Goal: Task Accomplishment & Management: Complete application form

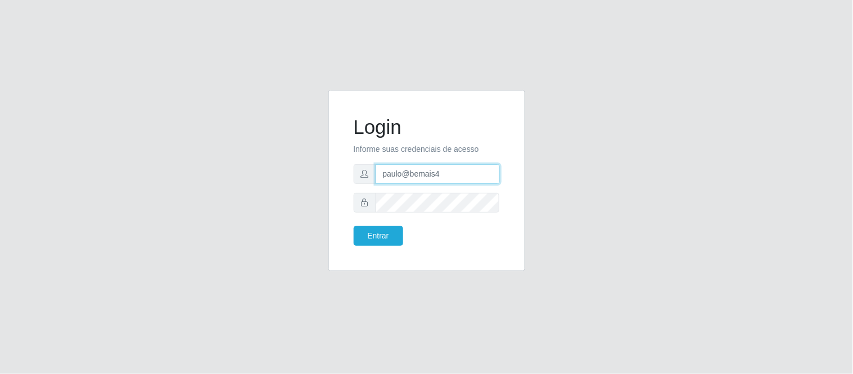
drag, startPoint x: 452, startPoint y: 182, endPoint x: 320, endPoint y: 191, distance: 131.9
click at [320, 191] on div "Login Informe suas credenciais de acesso paulo@bemais4 Entrar" at bounding box center [427, 187] width 214 height 195
type input "c"
type input "juliomarques@carone"
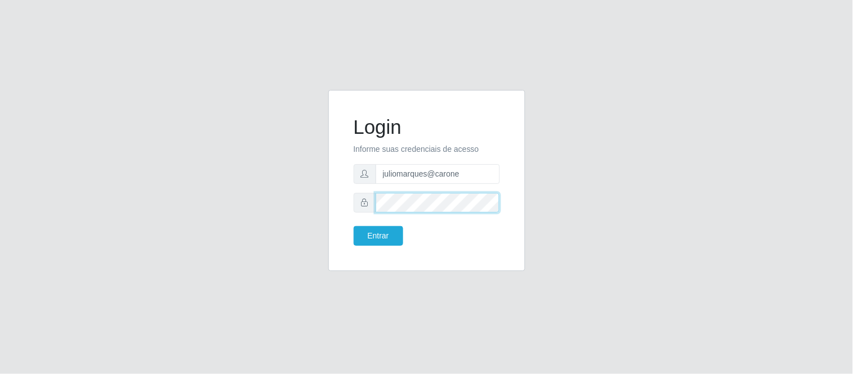
click at [268, 192] on div "Login Informe suas credenciais de acesso juliomarques@carone Entrar" at bounding box center [426, 187] width 641 height 195
click at [354, 226] on button "Entrar" at bounding box center [378, 236] width 49 height 20
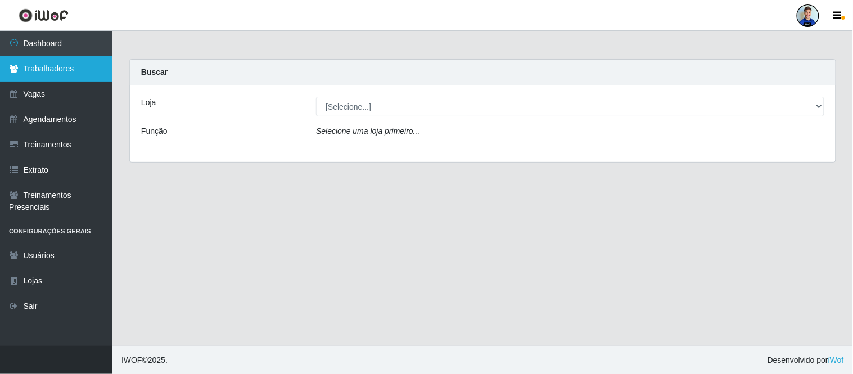
click at [76, 75] on link "Trabalhadores" at bounding box center [56, 68] width 112 height 25
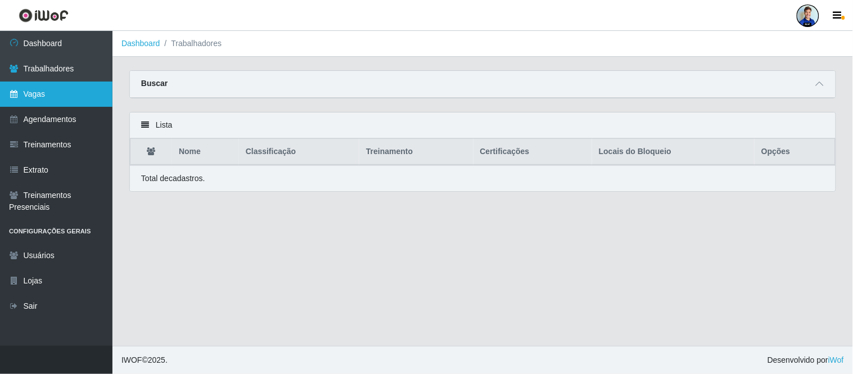
click at [57, 89] on link "Vagas" at bounding box center [56, 94] width 112 height 25
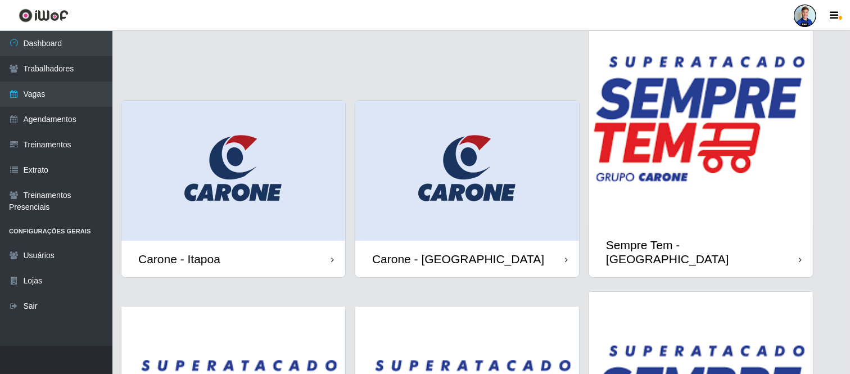
scroll to position [69, 0]
click at [249, 153] on img at bounding box center [233, 170] width 224 height 140
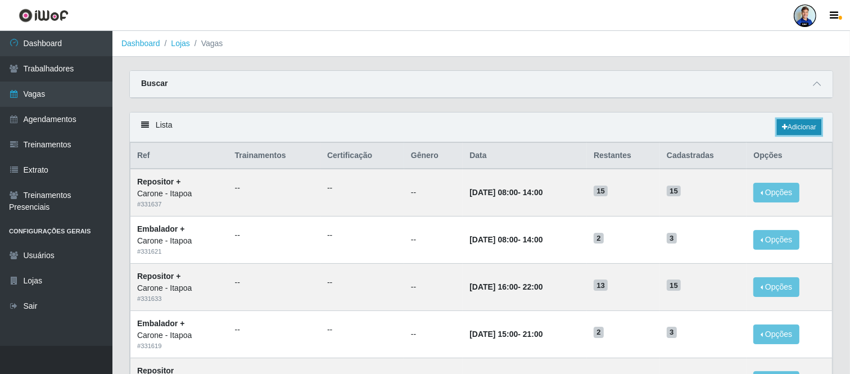
click at [808, 129] on link "Adicionar" at bounding box center [799, 127] width 44 height 16
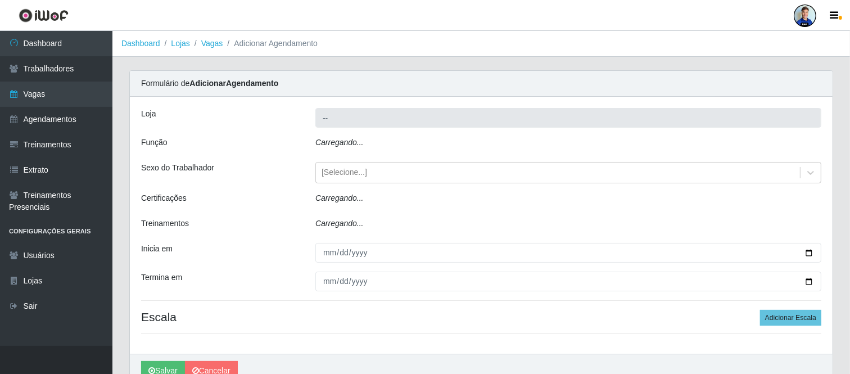
type input "Carone - Itapoa"
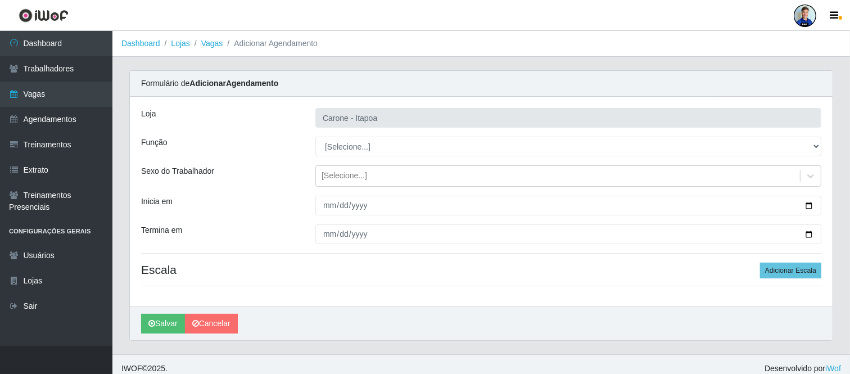
click at [282, 159] on div "Loja Carone - Itapoa Função [Selecione...] Embalador Embalador + Embalador ++ R…" at bounding box center [481, 202] width 703 height 210
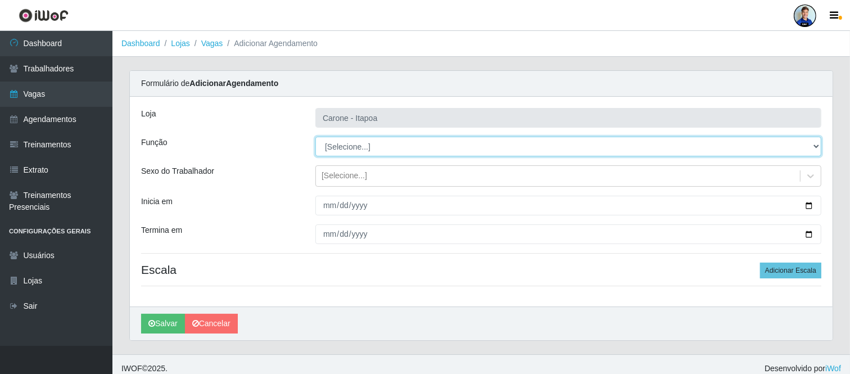
click at [351, 153] on select "[Selecione...] Embalador Embalador + Embalador ++ Repositor Repositor + Reposit…" at bounding box center [568, 147] width 506 height 20
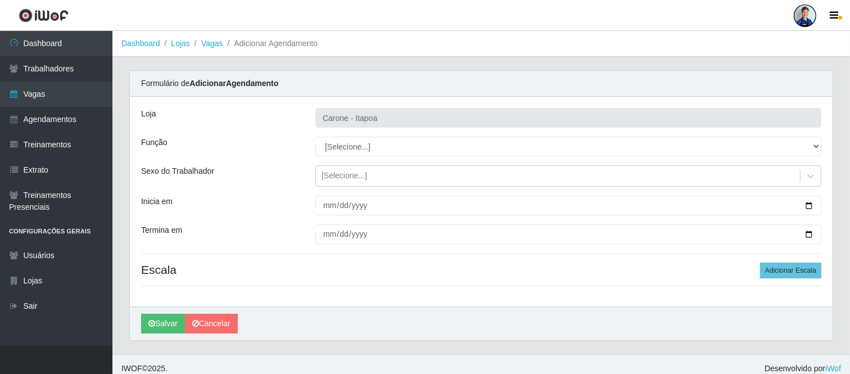
click at [300, 154] on div "Função" at bounding box center [220, 147] width 174 height 20
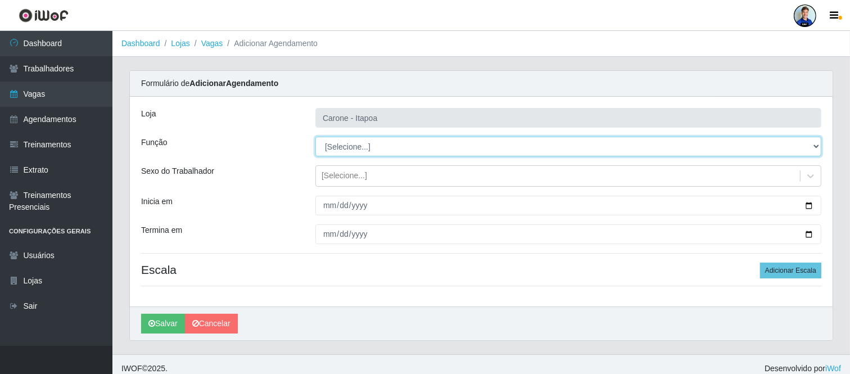
drag, startPoint x: 339, startPoint y: 148, endPoint x: 341, endPoint y: 155, distance: 7.0
click at [339, 148] on select "[Selecione...] Embalador Embalador + Embalador ++ Repositor Repositor + Reposit…" at bounding box center [568, 147] width 506 height 20
click at [315, 137] on select "[Selecione...] Embalador Embalador + Embalador ++ Repositor Repositor + Reposit…" at bounding box center [568, 147] width 506 height 20
click at [330, 146] on select "[Selecione...] Embalador Embalador + Embalador ++ Repositor Repositor + Reposit…" at bounding box center [568, 147] width 506 height 20
select select "1"
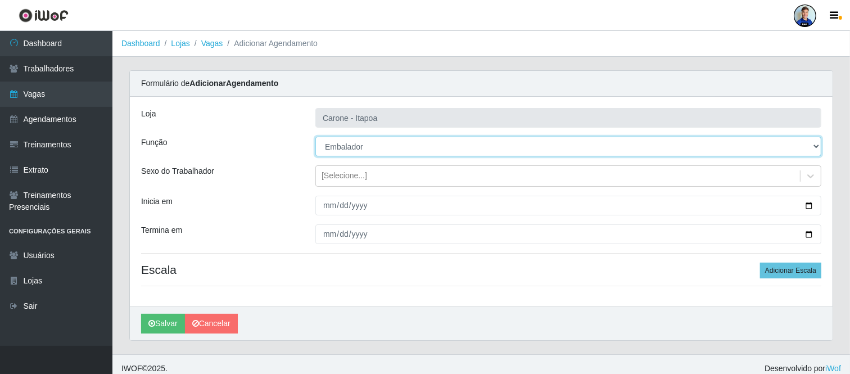
click at [315, 137] on select "[Selecione...] Embalador Embalador + Embalador ++ Repositor Repositor + Reposit…" at bounding box center [568, 147] width 506 height 20
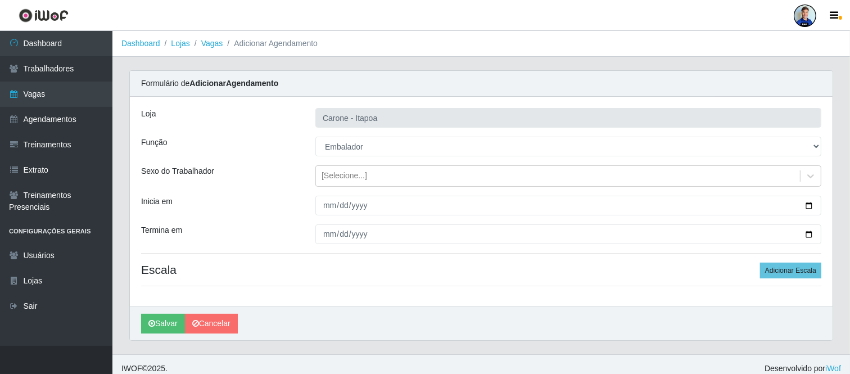
click at [277, 157] on div "Loja Carone - Itapoa Função [Selecione...] Embalador Embalador + Embalador ++ R…" at bounding box center [481, 202] width 703 height 210
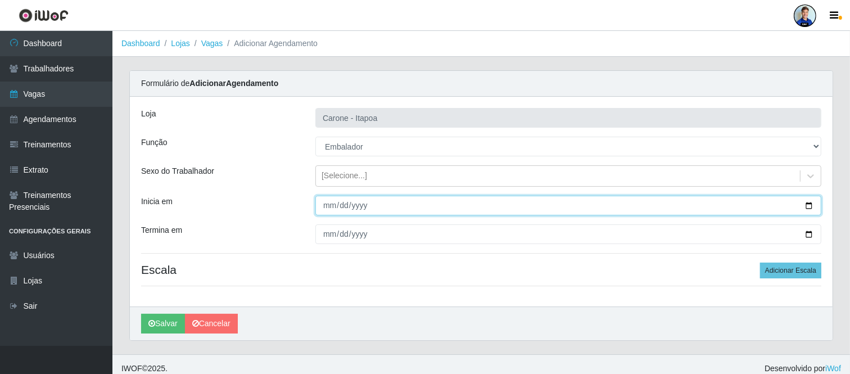
click at [323, 206] on input "Inicia em" at bounding box center [568, 206] width 506 height 20
type input "[DATE]"
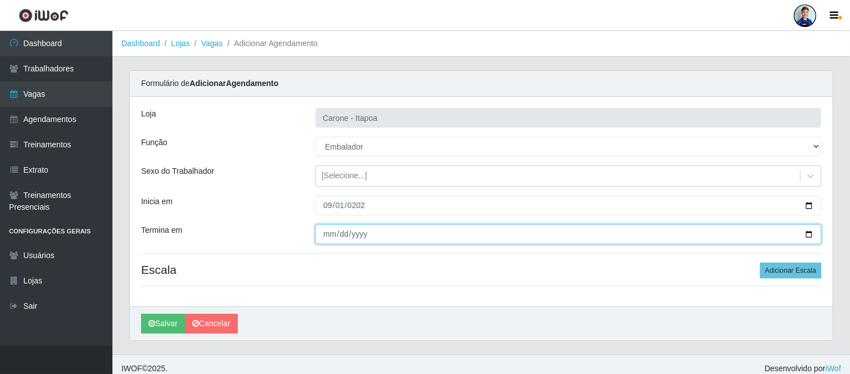
click at [326, 233] on input "Termina em" at bounding box center [568, 234] width 506 height 20
type input "[DATE]"
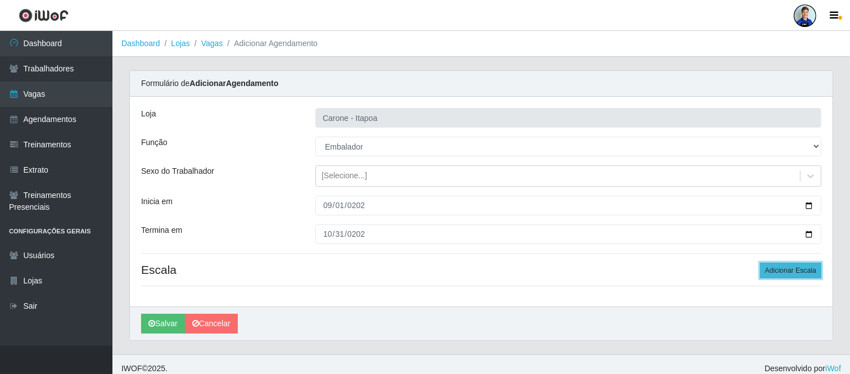
click at [804, 272] on button "Adicionar Escala" at bounding box center [790, 271] width 61 height 16
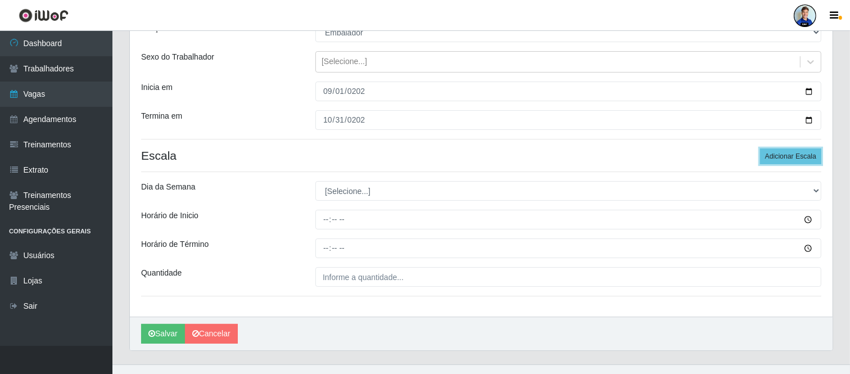
scroll to position [125, 0]
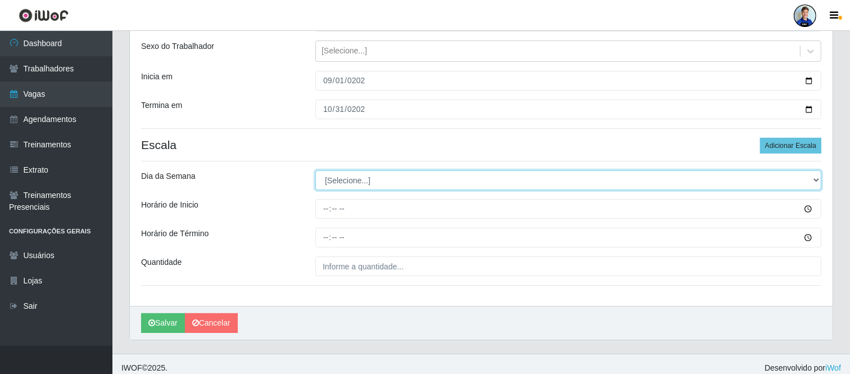
click at [374, 181] on select "[Selecione...] Segunda Terça Quarta Quinta Sexta Sábado Domingo" at bounding box center [568, 180] width 506 height 20
select select "1"
click at [315, 170] on select "[Selecione...] Segunda Terça Quarta Quinta Sexta Sábado Domingo" at bounding box center [568, 180] width 506 height 20
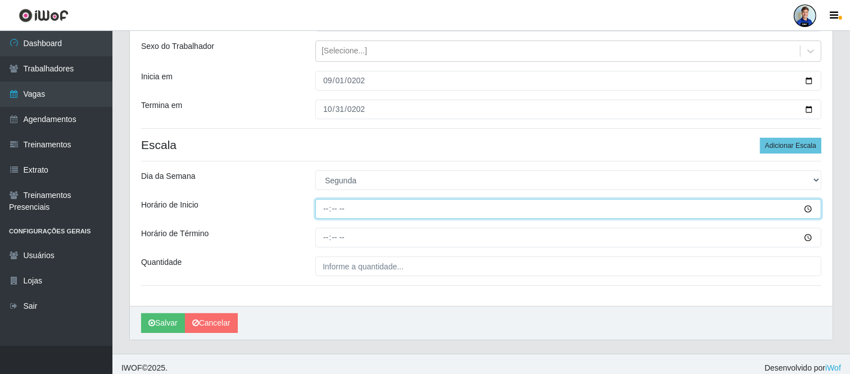
click at [341, 212] on input "Horário de Inicio" at bounding box center [568, 209] width 506 height 20
type input "15:00"
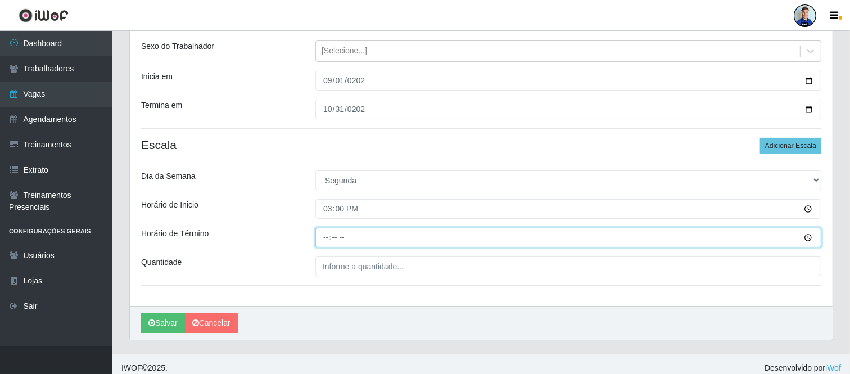
type input "21:00"
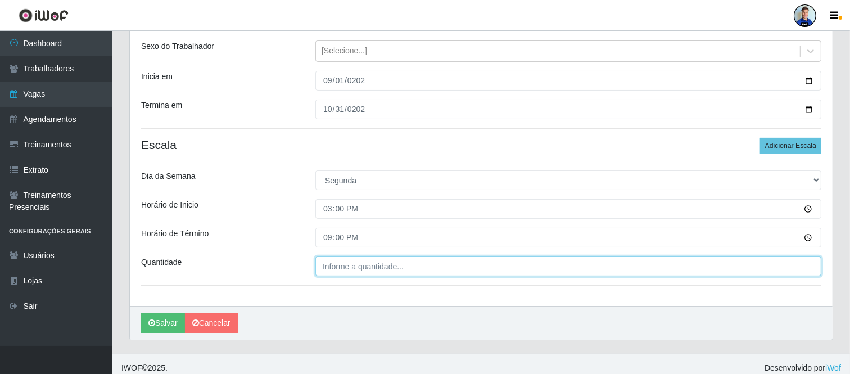
type input "___"
type input "3__"
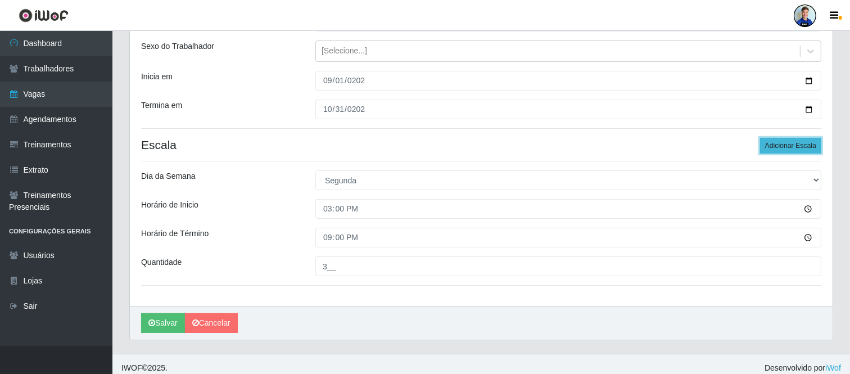
click at [797, 146] on button "Adicionar Escala" at bounding box center [790, 146] width 61 height 16
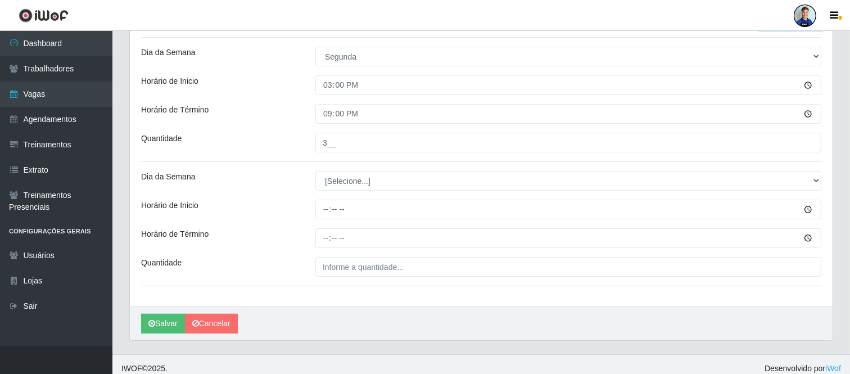
scroll to position [250, 0]
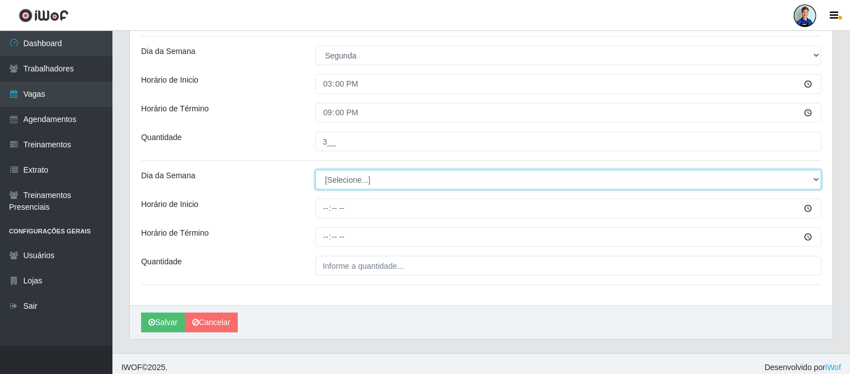
click at [340, 179] on select "[Selecione...] Segunda Terça Quarta Quinta Sexta Sábado Domingo" at bounding box center [568, 180] width 506 height 20
select select "2"
click at [315, 170] on select "[Selecione...] Segunda Terça Quarta Quinta Sexta Sábado Domingo" at bounding box center [568, 180] width 506 height 20
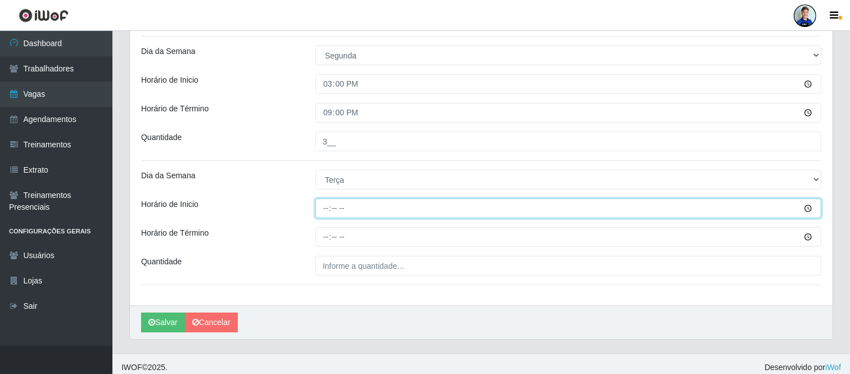
type input "15:00"
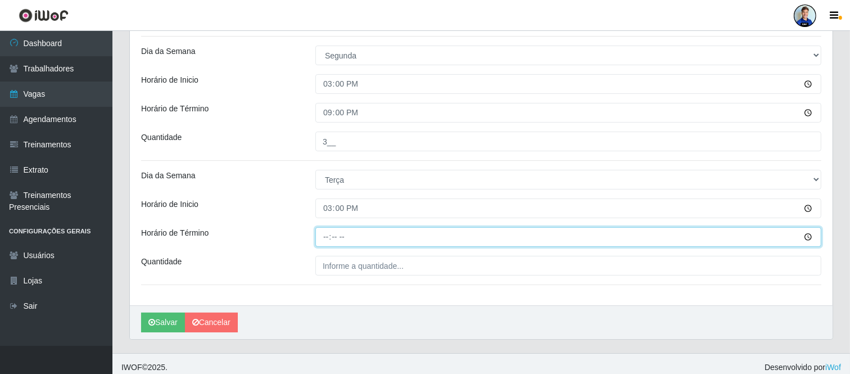
type input "21:00"
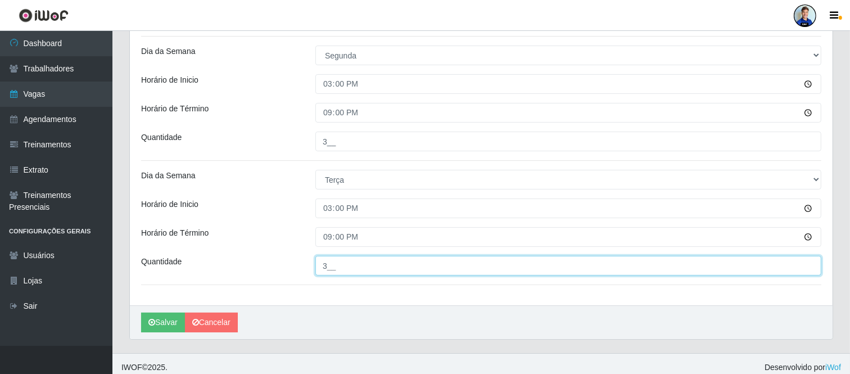
type input "3__"
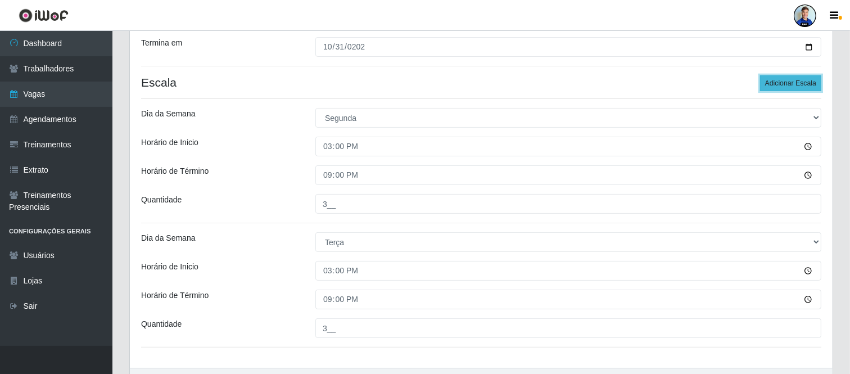
click at [804, 88] on button "Adicionar Escala" at bounding box center [790, 83] width 61 height 16
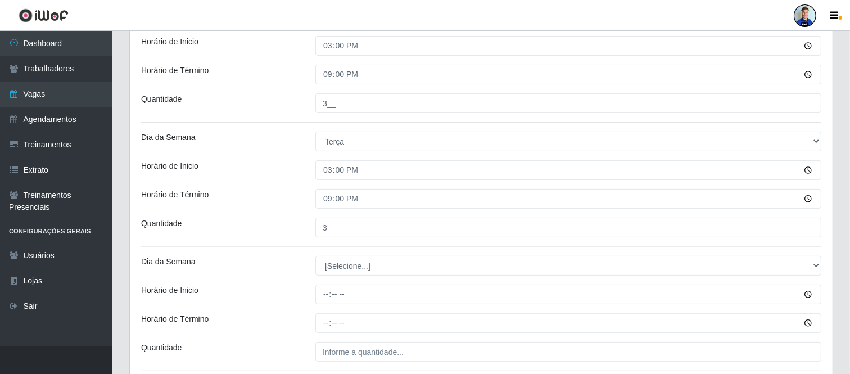
scroll to position [312, 0]
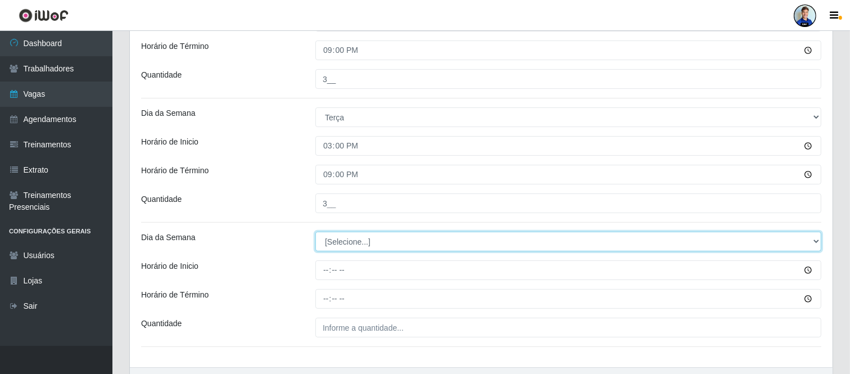
click at [392, 238] on select "[Selecione...] Segunda Terça Quarta Quinta Sexta Sábado Domingo" at bounding box center [568, 242] width 506 height 20
select select "3"
click at [315, 232] on select "[Selecione...] Segunda Terça Quarta Quinta Sexta Sábado Domingo" at bounding box center [568, 242] width 506 height 20
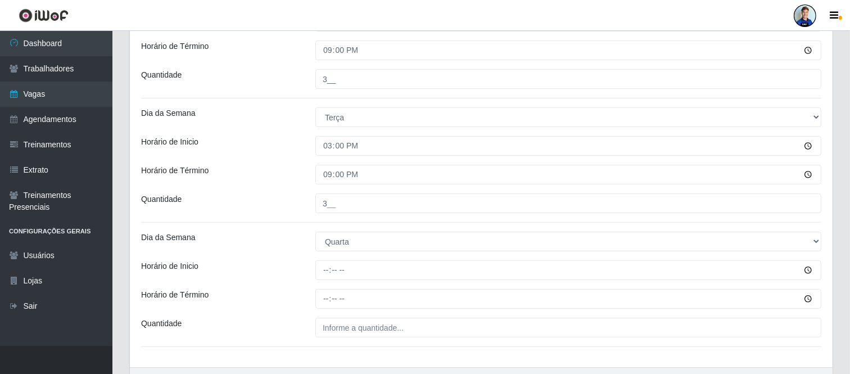
click at [328, 261] on div "Loja Carone - Itapoa Função [Selecione...] Embalador Embalador + Embalador ++ R…" at bounding box center [481, 76] width 703 height 582
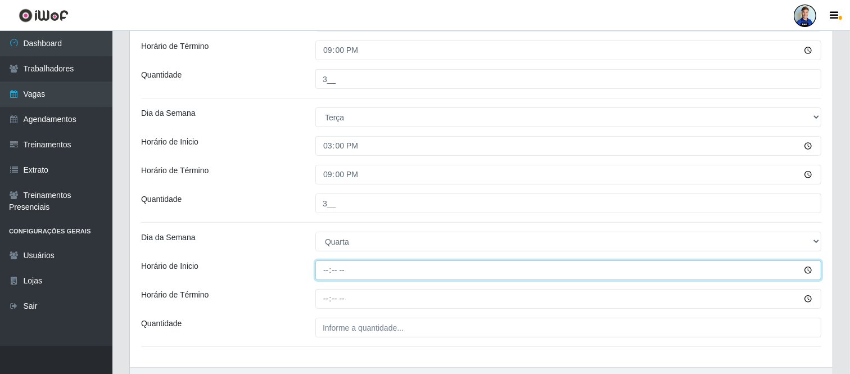
click at [327, 277] on input "Horário de Inicio" at bounding box center [568, 270] width 506 height 20
type input "15:00"
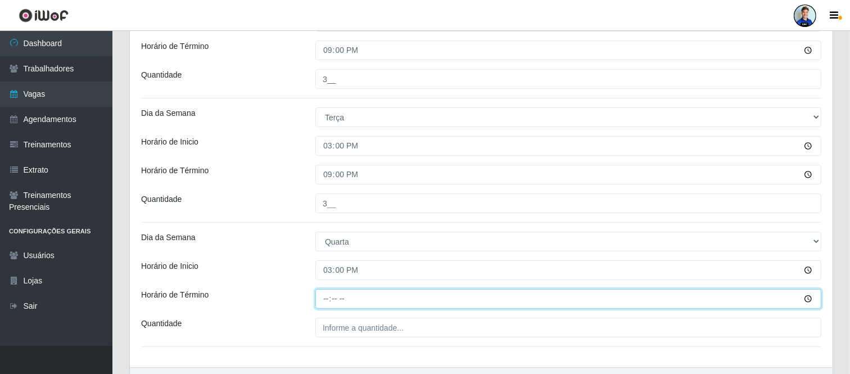
type input "21:00"
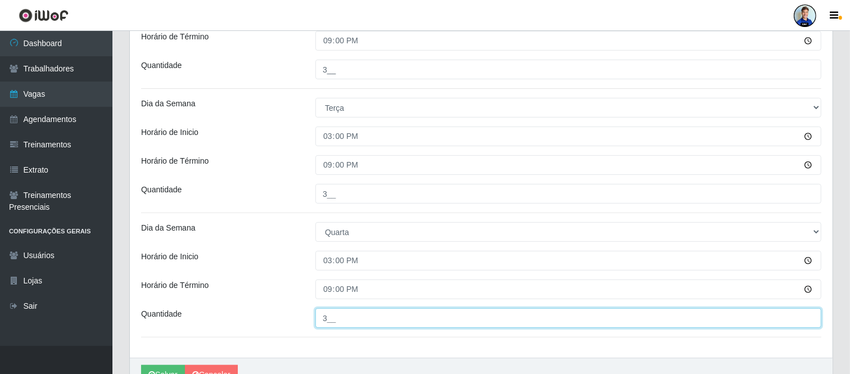
scroll to position [187, 0]
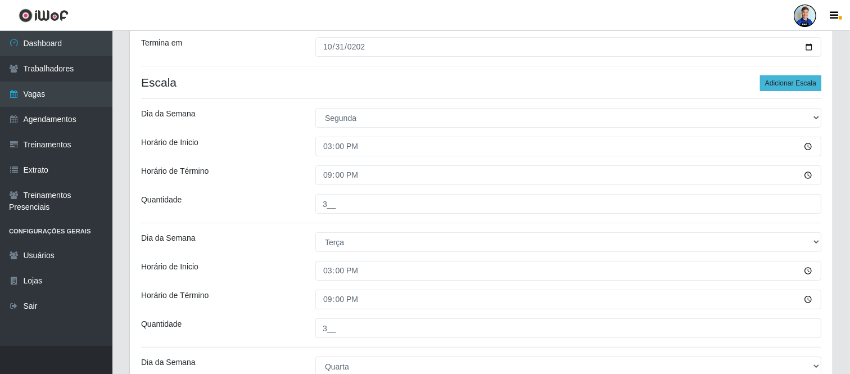
type input "3__"
click at [763, 78] on button "Adicionar Escala" at bounding box center [790, 83] width 61 height 16
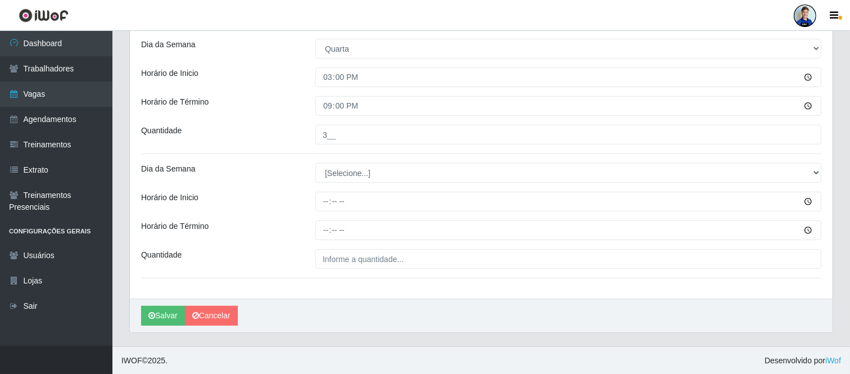
scroll to position [506, 0]
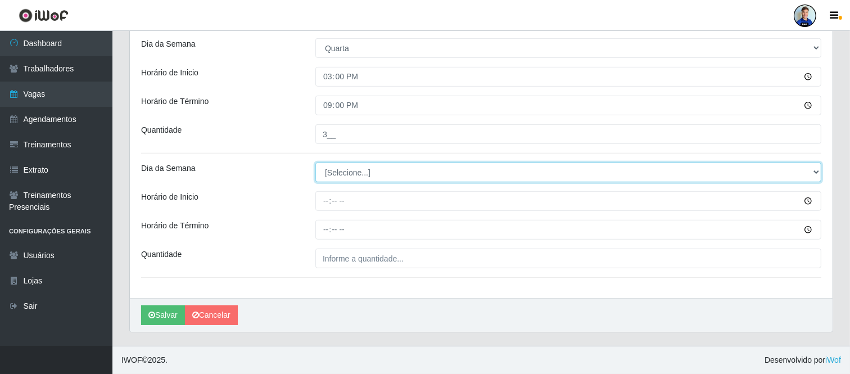
click at [321, 167] on select "[Selecione...] Segunda Terça Quarta Quinta Sexta Sábado Domingo" at bounding box center [568, 172] width 506 height 20
select select "4"
click at [315, 162] on select "[Selecione...] Segunda Terça Quarta Quinta Sexta Sábado Domingo" at bounding box center [568, 172] width 506 height 20
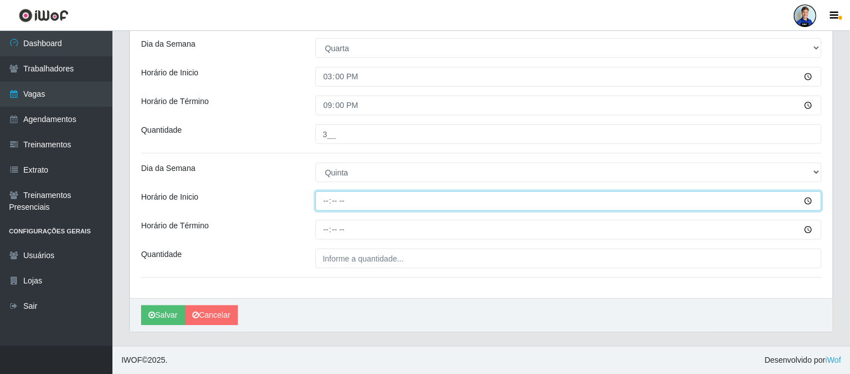
type input "15:00"
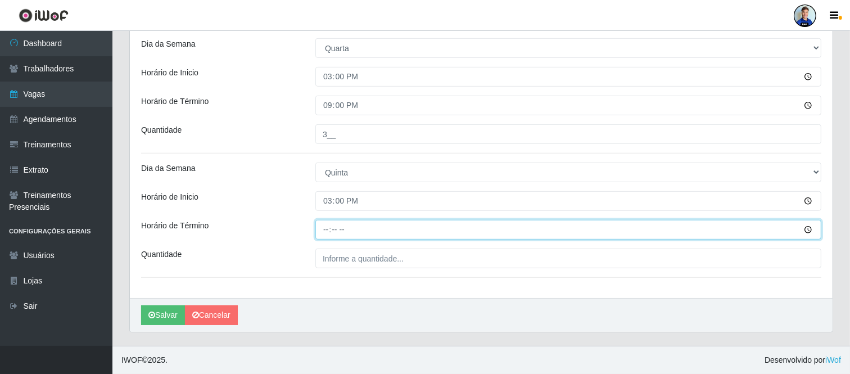
type input "21:00"
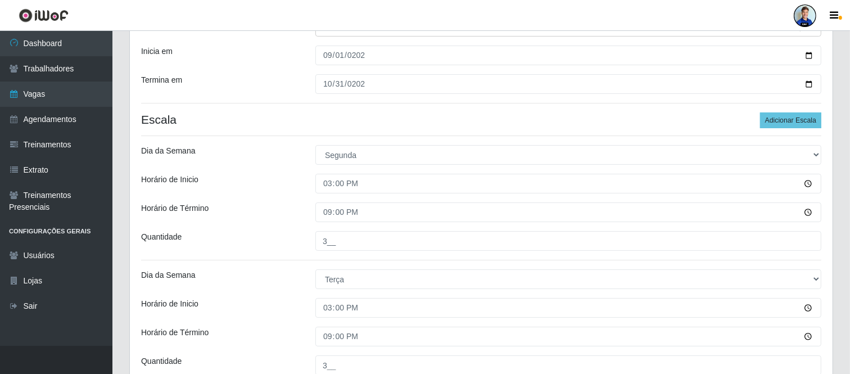
scroll to position [131, 0]
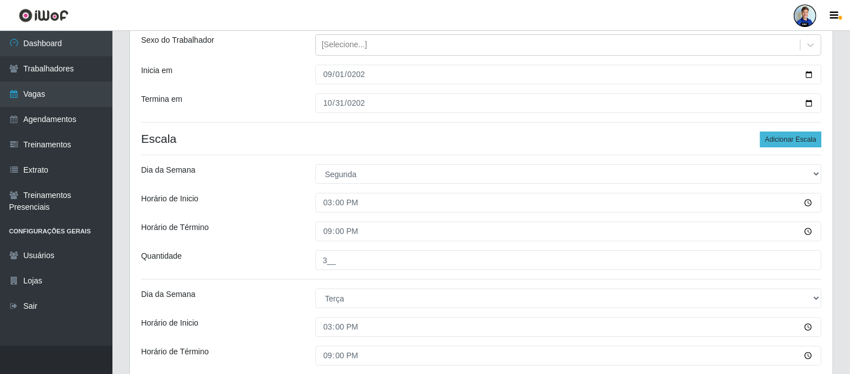
type input "3__"
click at [780, 141] on button "Adicionar Escala" at bounding box center [790, 140] width 61 height 16
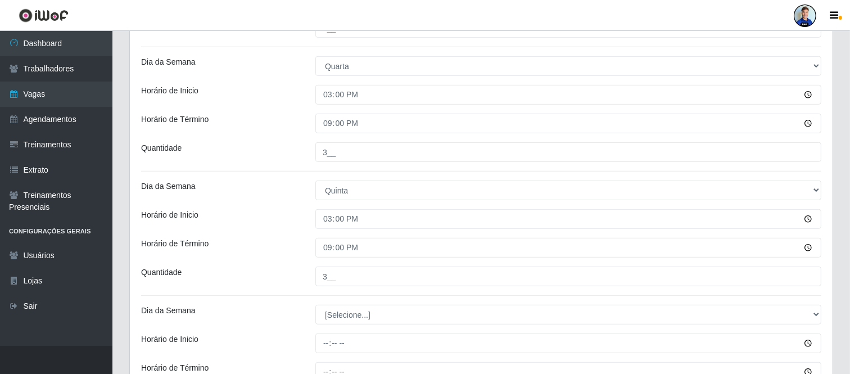
scroll to position [568, 0]
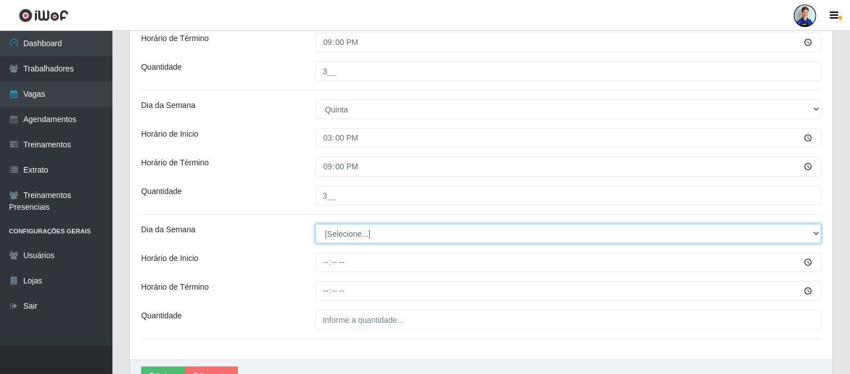
click at [346, 231] on select "[Selecione...] Segunda Terça Quarta Quinta Sexta Sábado Domingo" at bounding box center [568, 234] width 506 height 20
select select "5"
click at [315, 224] on select "[Selecione...] Segunda Terça Quarta Quinta Sexta Sábado Domingo" at bounding box center [568, 234] width 506 height 20
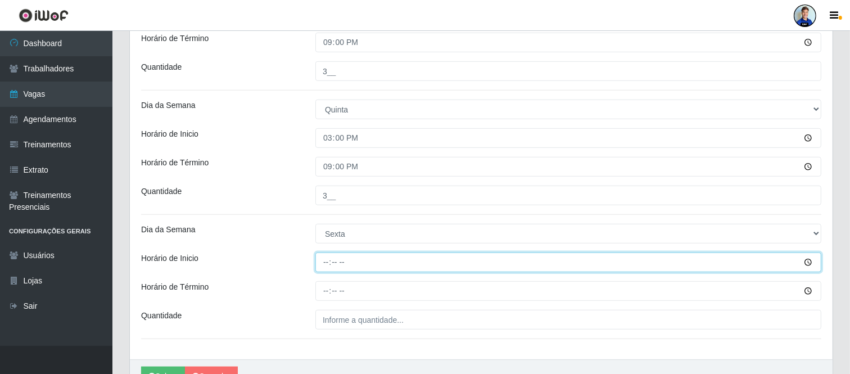
click at [328, 260] on input "Horário de Inicio" at bounding box center [568, 262] width 506 height 20
type input "15:00"
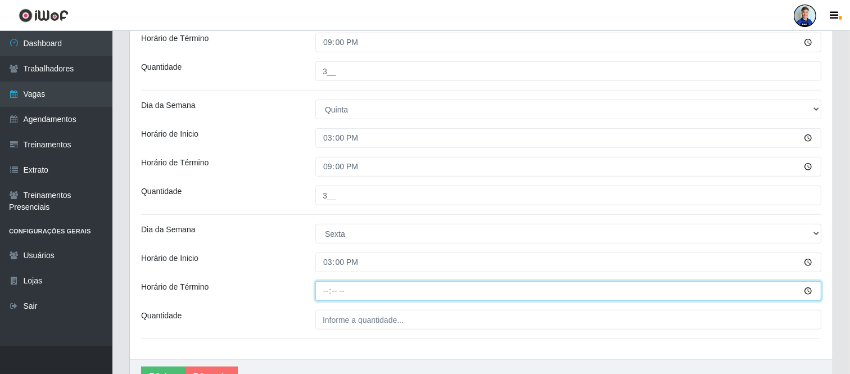
type input "21:00"
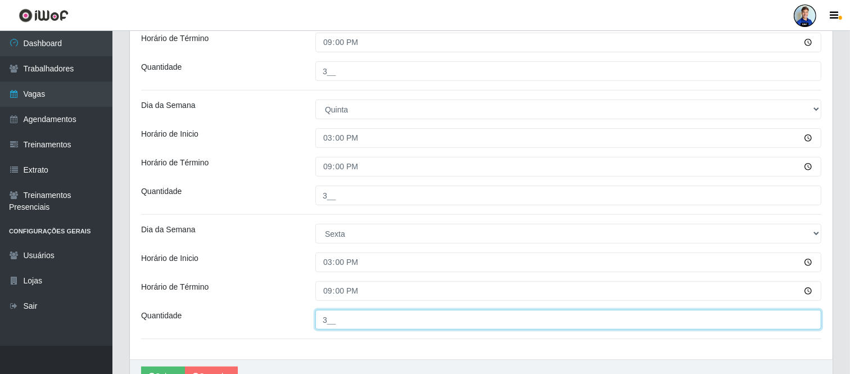
type input "3__"
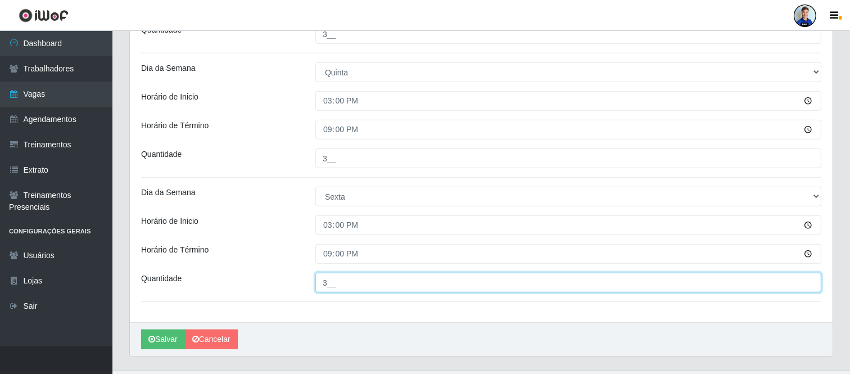
scroll to position [630, 0]
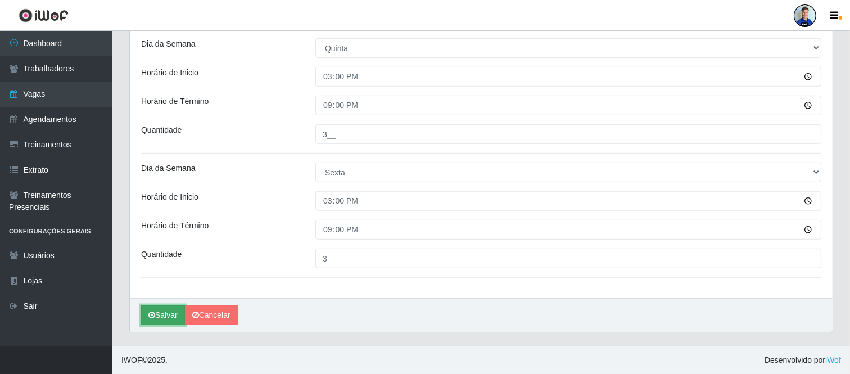
click at [169, 310] on button "Salvar" at bounding box center [163, 315] width 44 height 20
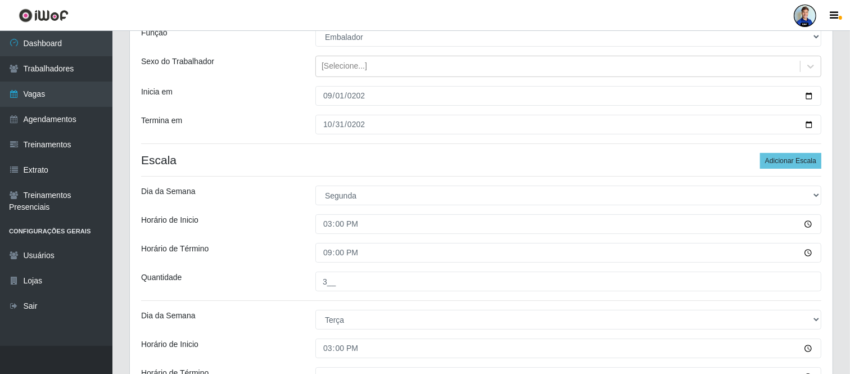
scroll to position [125, 0]
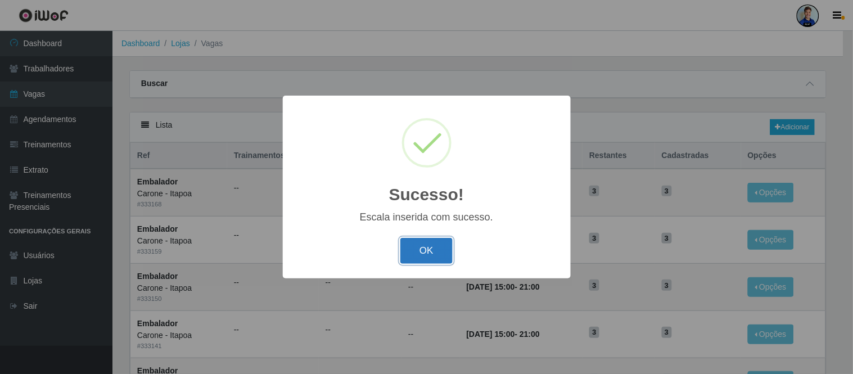
click at [436, 253] on button "OK" at bounding box center [426, 251] width 52 height 26
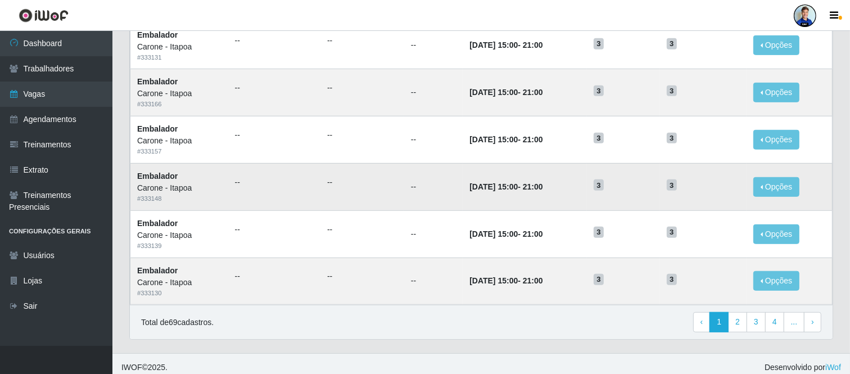
scroll to position [579, 0]
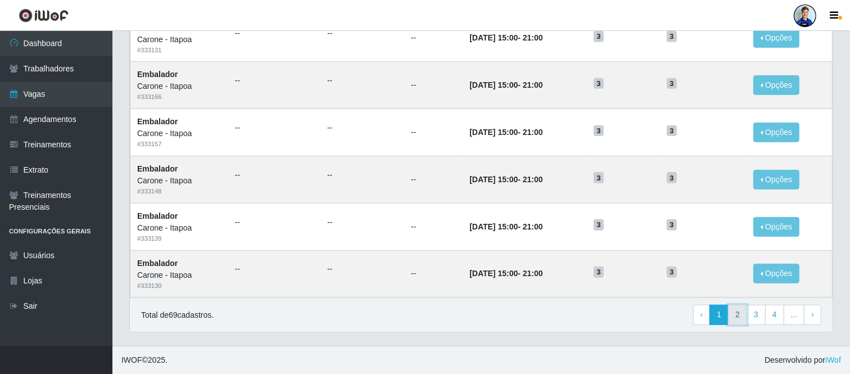
click at [735, 317] on link "2" at bounding box center [737, 315] width 19 height 20
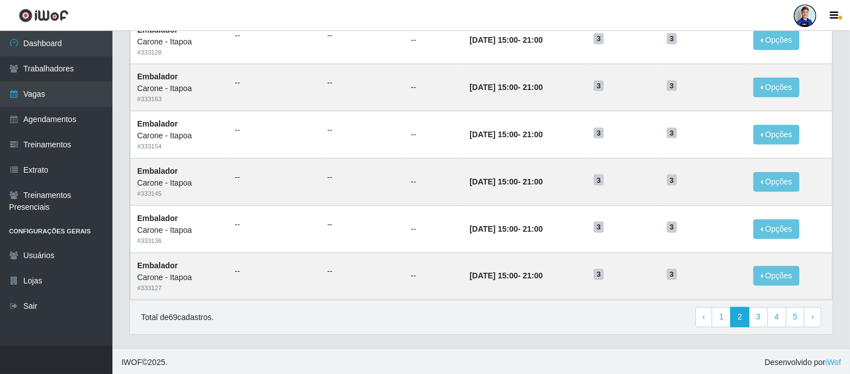
scroll to position [579, 0]
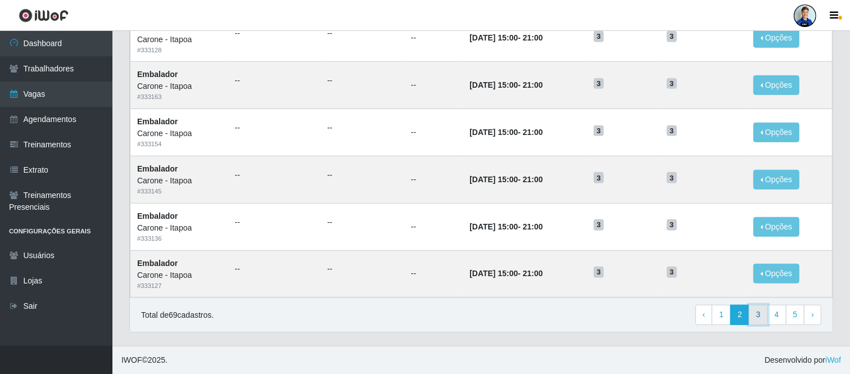
click at [757, 315] on link "3" at bounding box center [758, 315] width 19 height 20
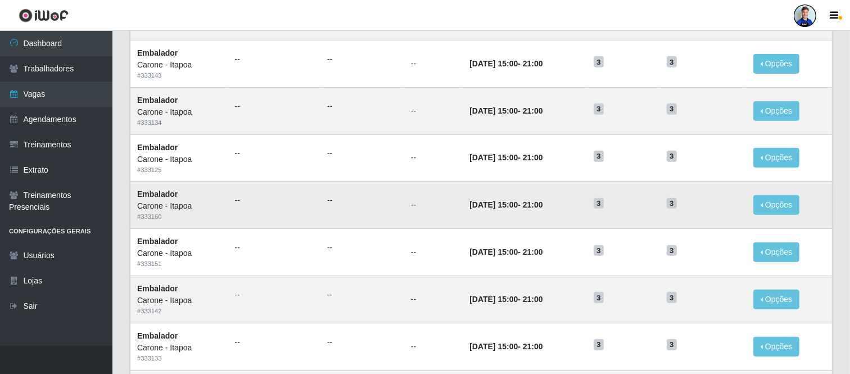
scroll to position [437, 0]
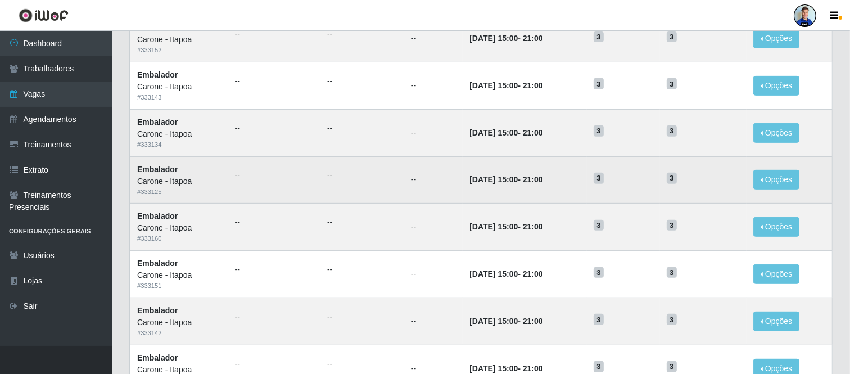
click at [404, 182] on td "--" at bounding box center [433, 179] width 58 height 47
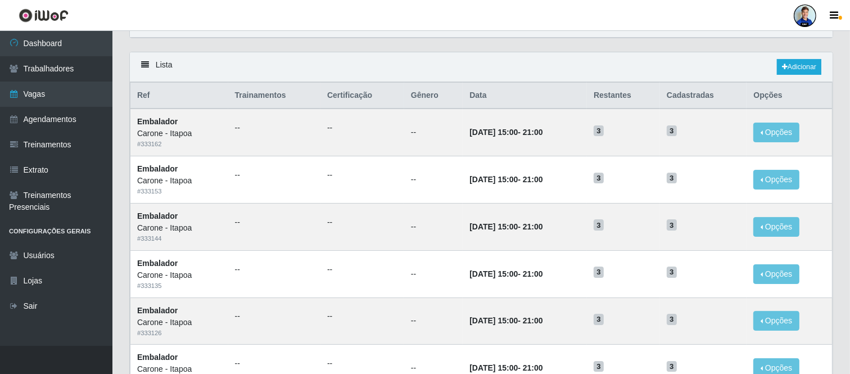
scroll to position [0, 0]
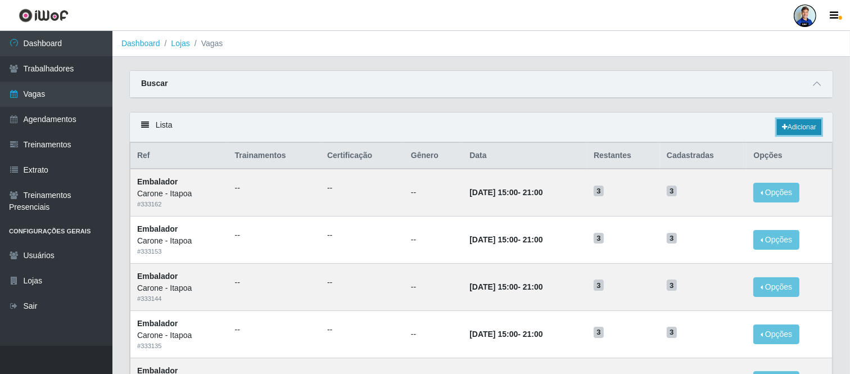
click at [789, 132] on link "Adicionar" at bounding box center [799, 127] width 44 height 16
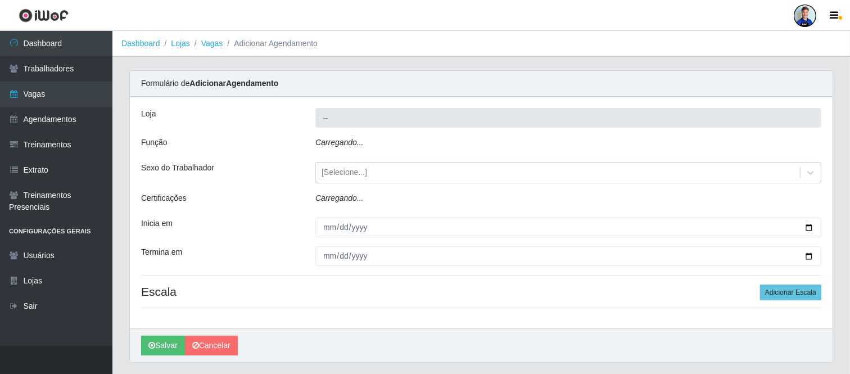
type input "Carone - Itapoa"
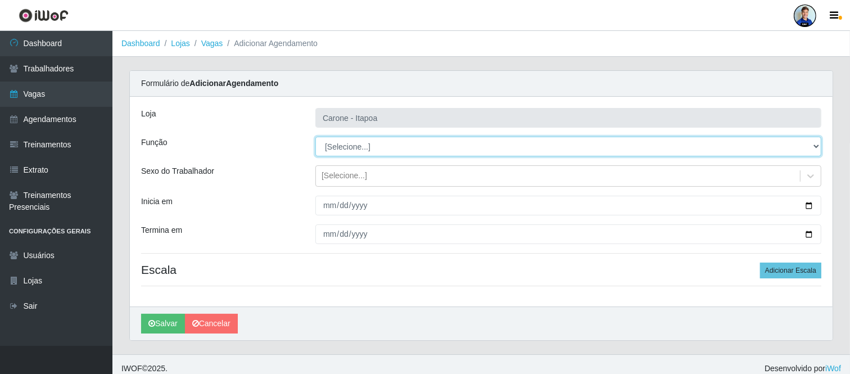
click at [370, 147] on select "[Selecione...] Embalador Embalador + Embalador ++ Repositor Repositor + Reposit…" at bounding box center [568, 147] width 506 height 20
select select "70"
click at [315, 137] on select "[Selecione...] Embalador Embalador + Embalador ++ Repositor Repositor + Reposit…" at bounding box center [568, 147] width 506 height 20
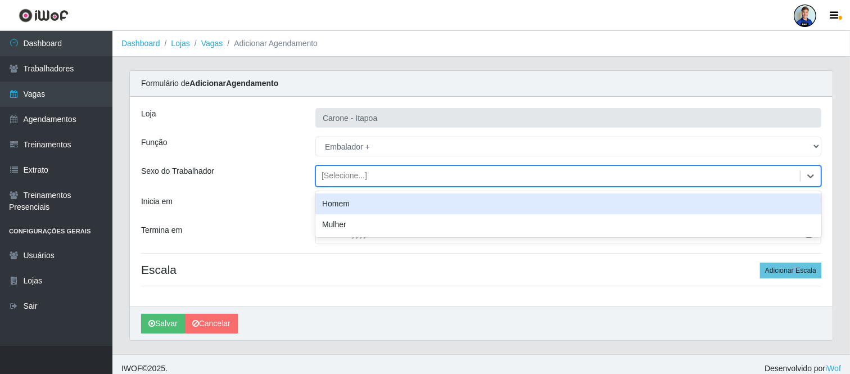
click at [375, 177] on div "[Selecione...]" at bounding box center [558, 176] width 484 height 19
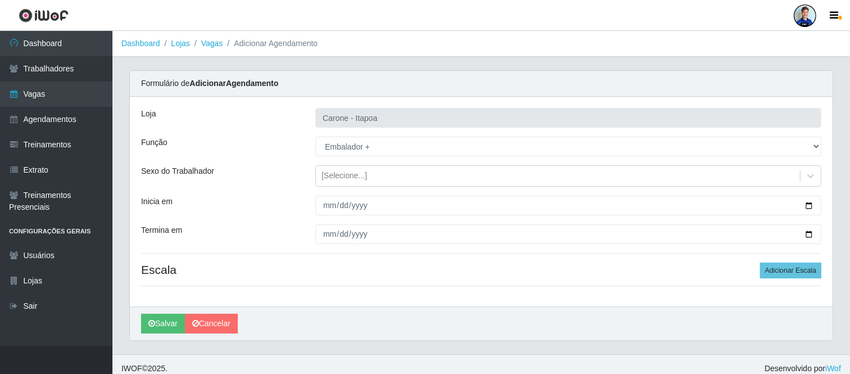
click at [279, 183] on div "Sexo do Trabalhador" at bounding box center [220, 175] width 174 height 21
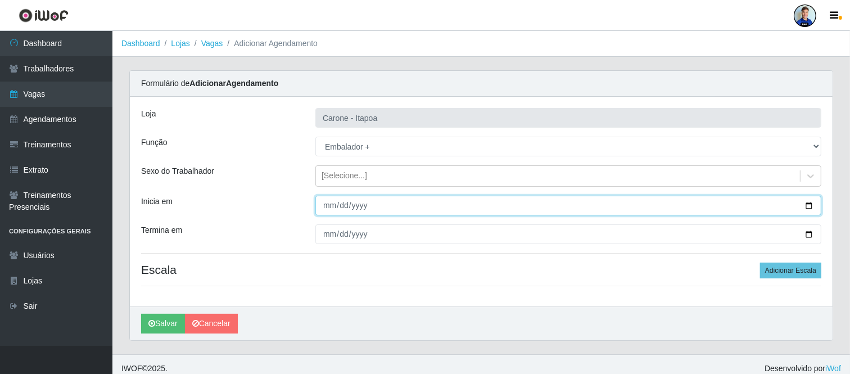
click at [330, 204] on input "Inicia em" at bounding box center [568, 206] width 506 height 20
type input "2025-08-01"
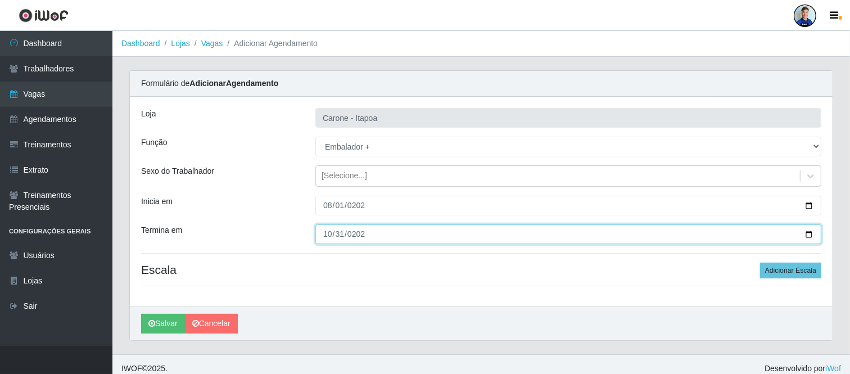
type input "2025-10-31"
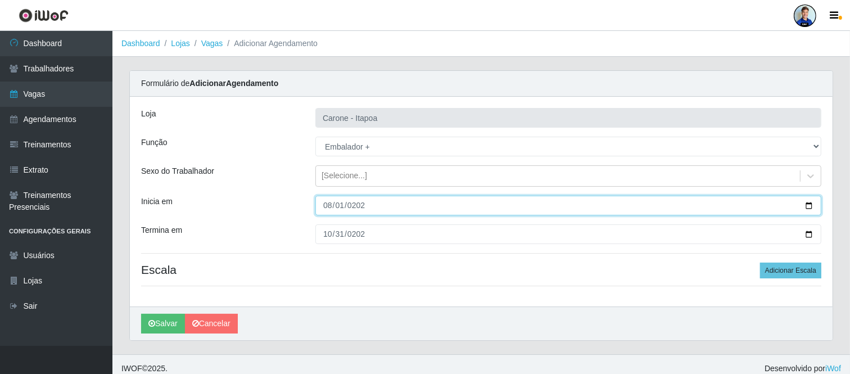
click at [343, 206] on input "2025-08-01" at bounding box center [568, 206] width 506 height 20
type input "2025-09-01"
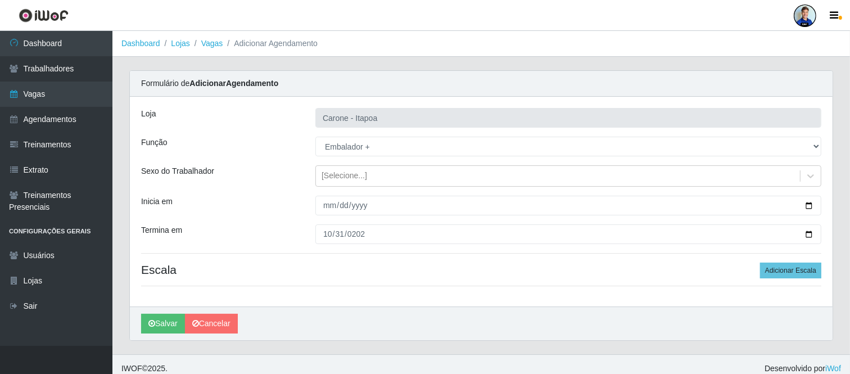
click at [502, 278] on div "Loja Carone - Itapoa Função [Selecione...] Embalador Embalador + Embalador ++ R…" at bounding box center [481, 202] width 703 height 210
click at [796, 268] on button "Adicionar Escala" at bounding box center [790, 271] width 61 height 16
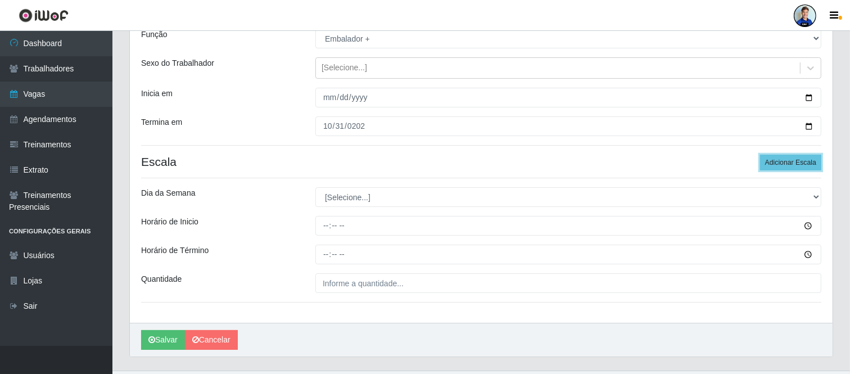
scroll to position [107, 0]
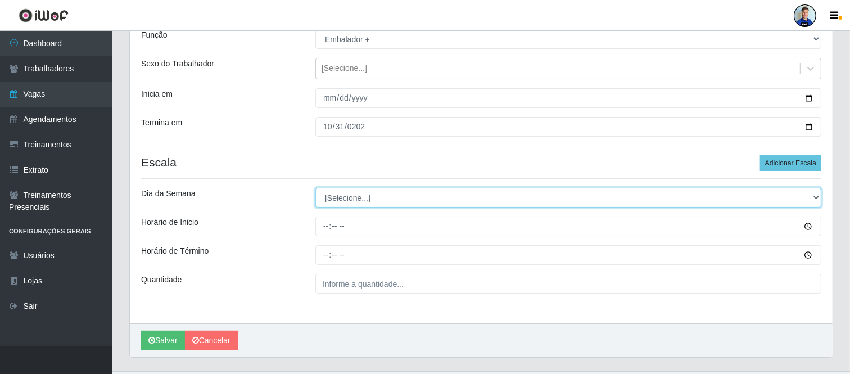
click at [362, 197] on select "[Selecione...] Segunda Terça Quarta Quinta Sexta Sábado Domingo" at bounding box center [568, 198] width 506 height 20
select select "6"
click at [315, 188] on select "[Selecione...] Segunda Terça Quarta Quinta Sexta Sábado Domingo" at bounding box center [568, 198] width 506 height 20
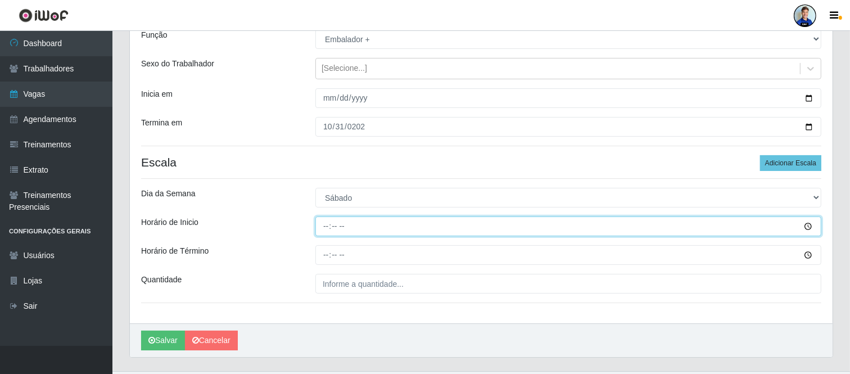
click at [326, 224] on input "Horário de Inicio" at bounding box center [568, 226] width 506 height 20
type input "15:00"
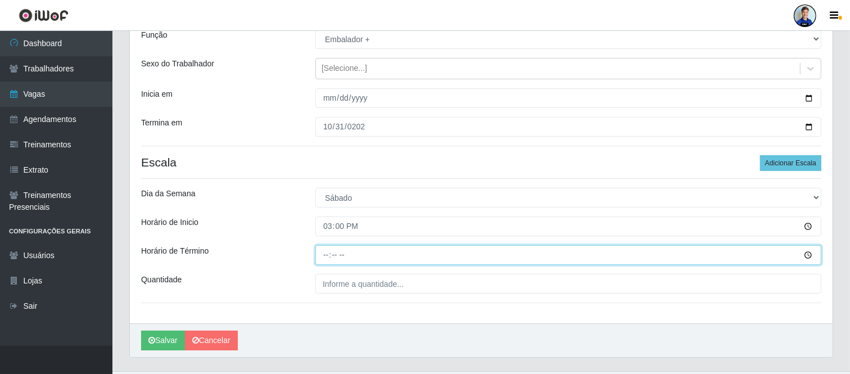
type input "21:00"
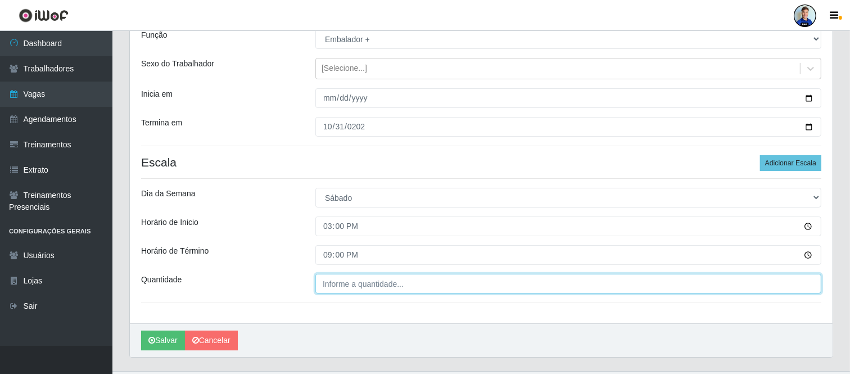
type input "___"
type input "3__"
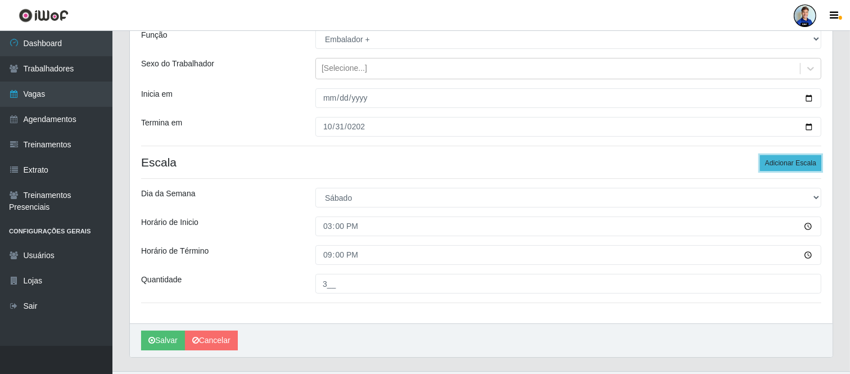
click at [774, 164] on button "Adicionar Escala" at bounding box center [790, 163] width 61 height 16
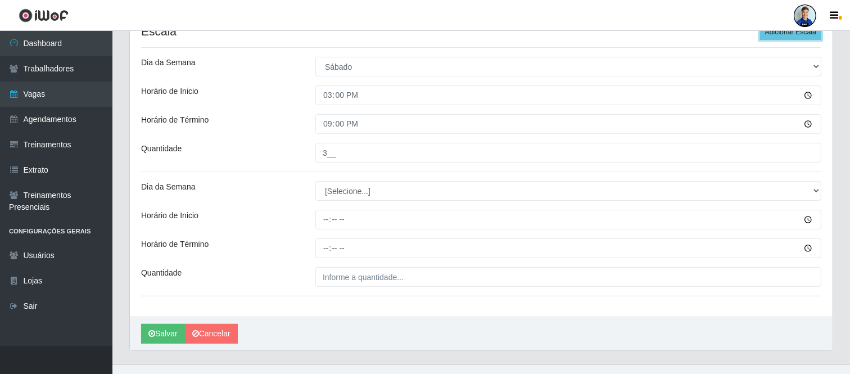
scroll to position [241, 0]
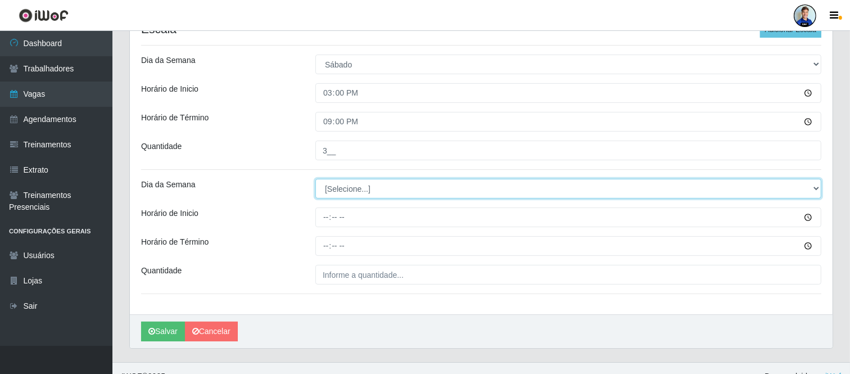
click at [380, 187] on select "[Selecione...] Segunda Terça Quarta Quinta Sexta Sábado Domingo" at bounding box center [568, 189] width 506 height 20
select select "0"
click at [315, 179] on select "[Selecione...] Segunda Terça Quarta Quinta Sexta Sábado Domingo" at bounding box center [568, 189] width 506 height 20
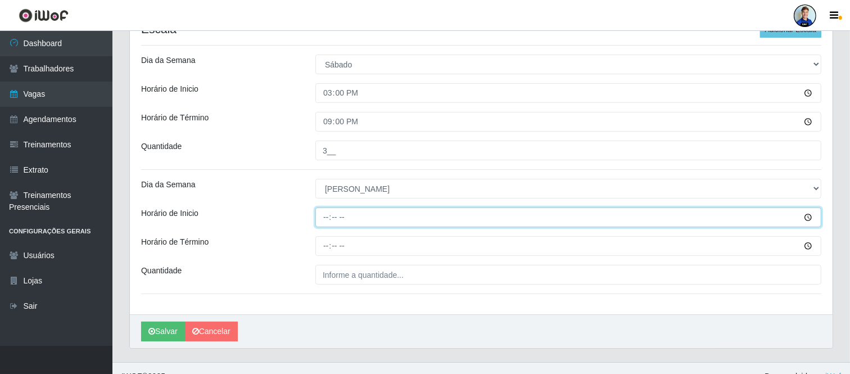
type input "08:00"
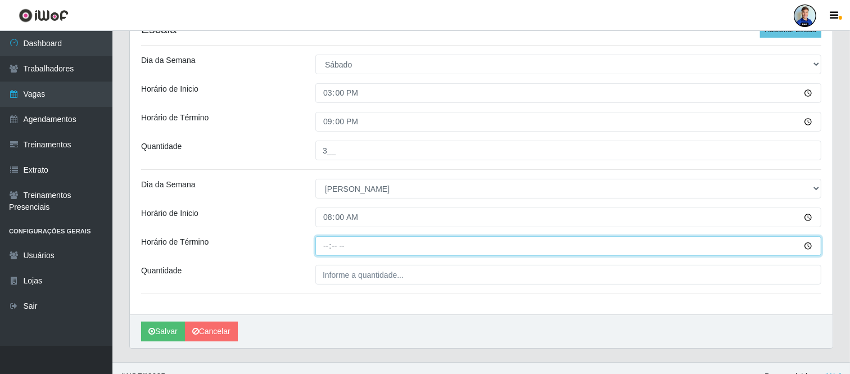
type input "14:00"
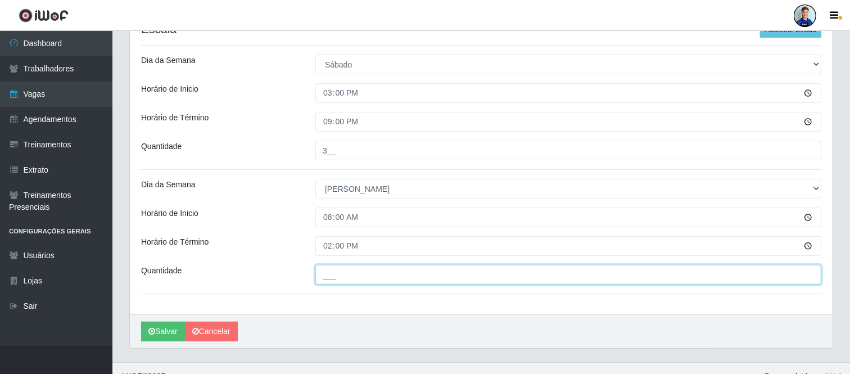
click at [346, 273] on input "___" at bounding box center [568, 275] width 506 height 20
type input "3__"
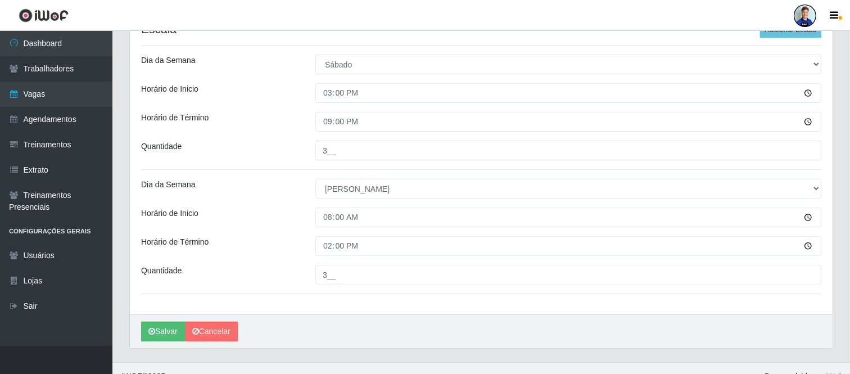
click at [306, 247] on div "Horário de Término" at bounding box center [220, 246] width 174 height 20
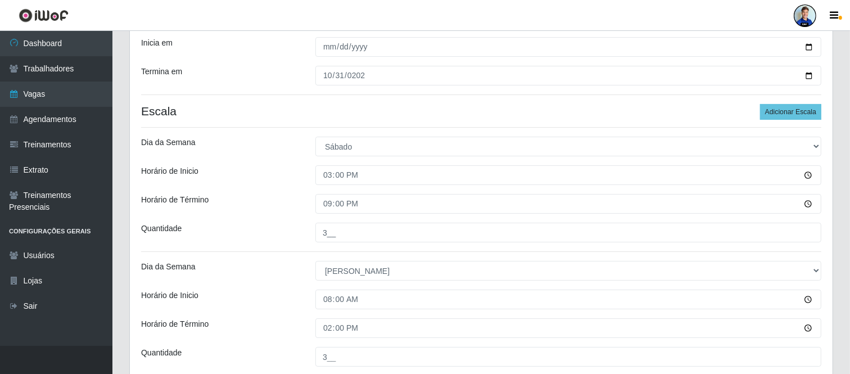
scroll to position [257, 0]
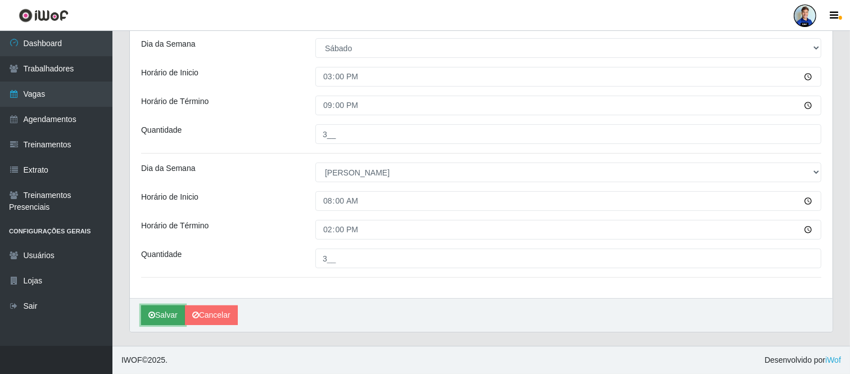
click at [158, 315] on button "Salvar" at bounding box center [163, 315] width 44 height 20
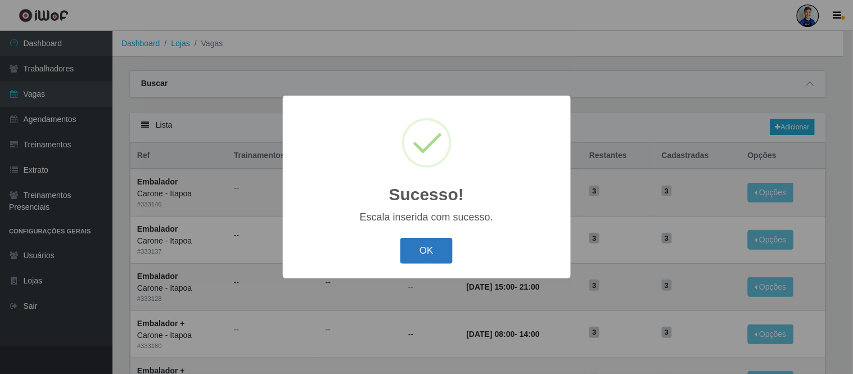
click at [440, 252] on button "OK" at bounding box center [426, 251] width 52 height 26
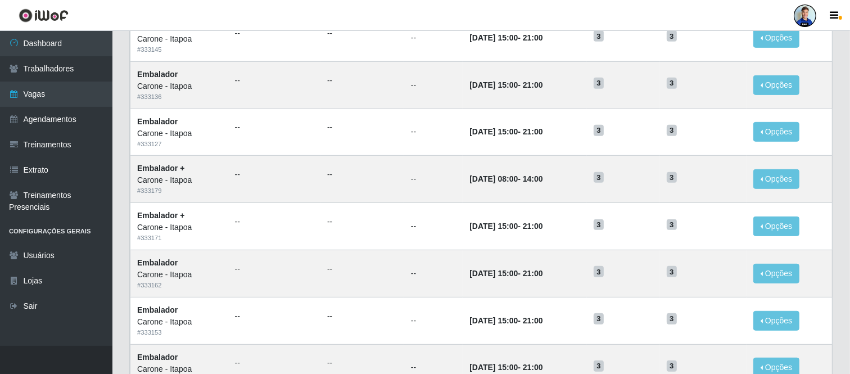
scroll to position [579, 0]
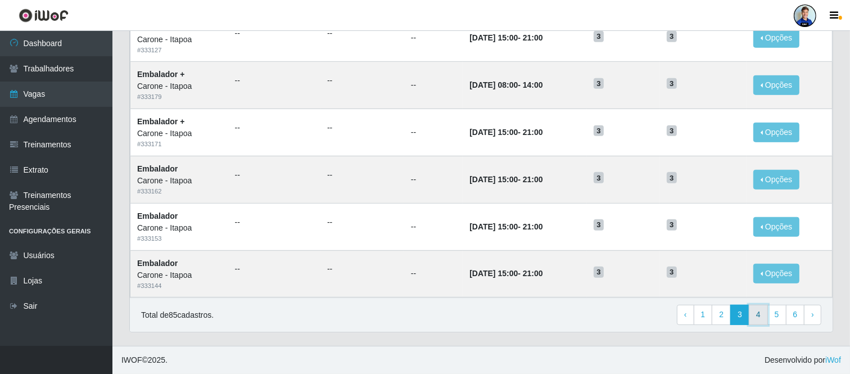
click at [758, 318] on link "4" at bounding box center [758, 315] width 19 height 20
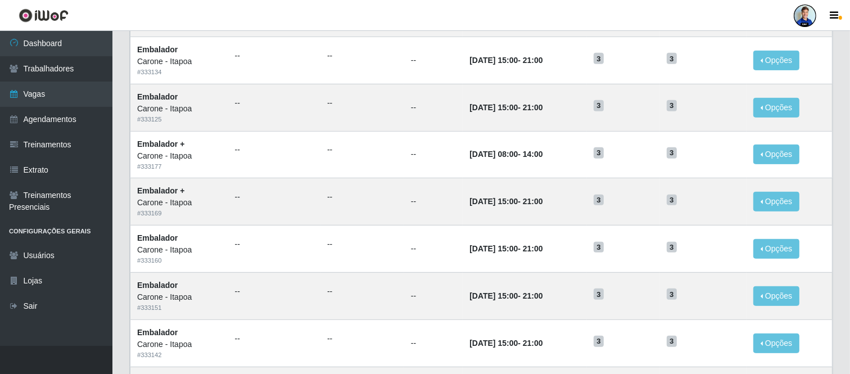
scroll to position [460, 0]
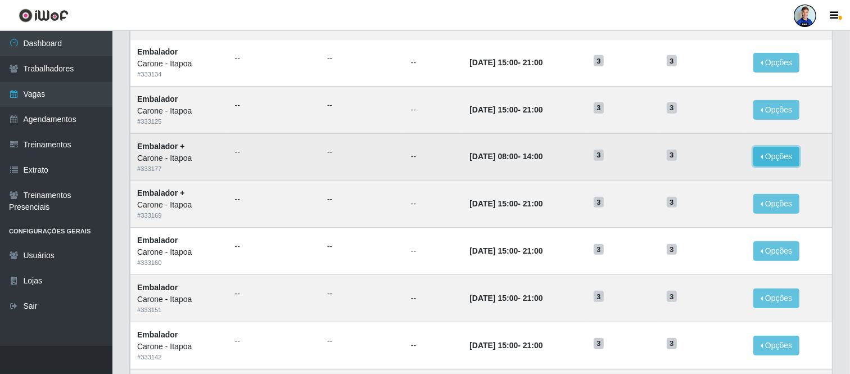
click at [768, 160] on button "Opções" at bounding box center [776, 157] width 46 height 20
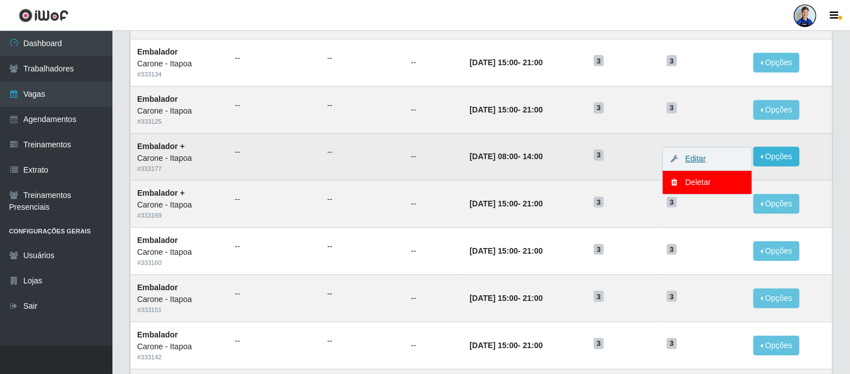
click at [702, 161] on link "Editar" at bounding box center [690, 158] width 32 height 9
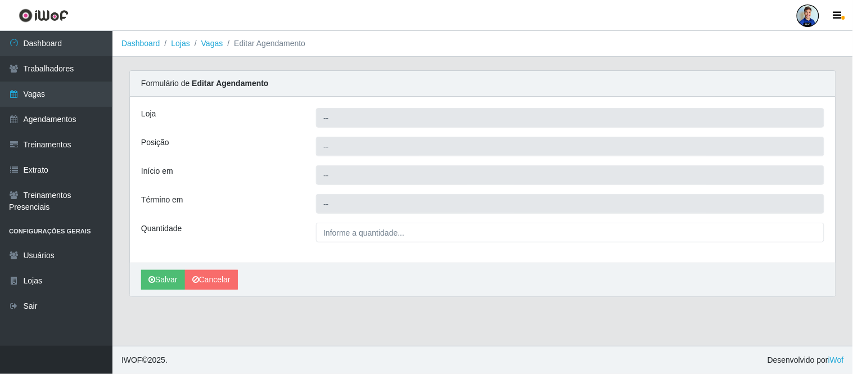
type input "Carone - Itapoa"
type input "Embalador +"
type input "2025-09-07 08:00:00"
type input "2025-09-07 14:00:00"
type input "3__"
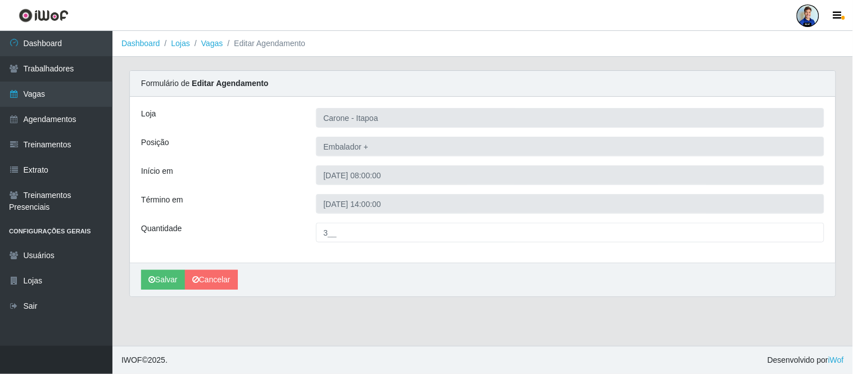
click at [806, 16] on div at bounding box center [808, 15] width 22 height 22
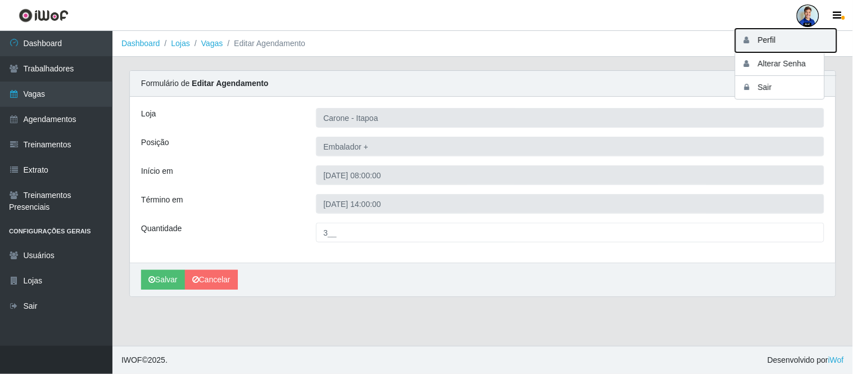
click at [771, 47] on button "Perfil" at bounding box center [785, 41] width 101 height 24
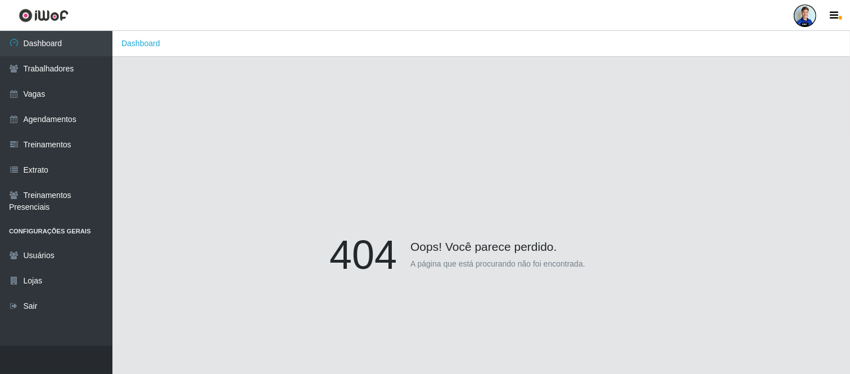
click at [802, 20] on div at bounding box center [805, 15] width 22 height 22
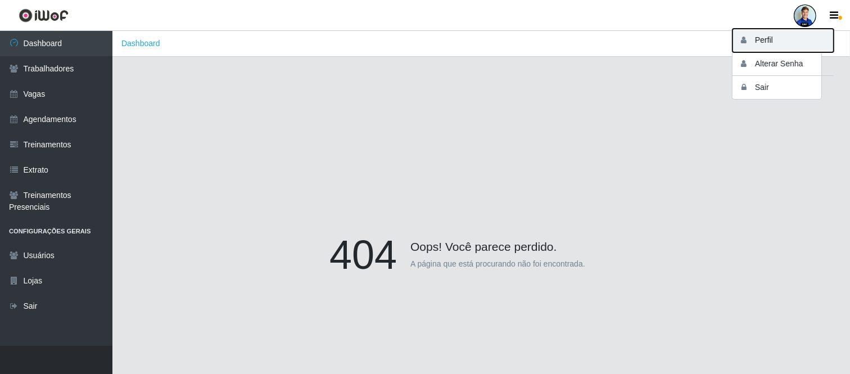
click at [768, 40] on button "Perfil" at bounding box center [783, 41] width 101 height 24
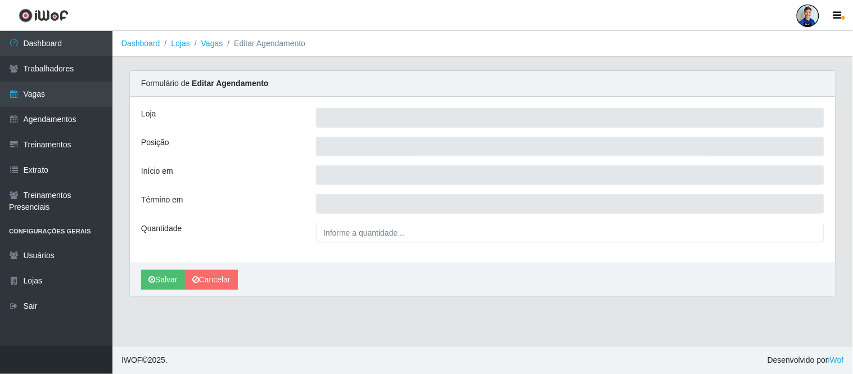
type input "Carone - Itapoa"
type input "Embalador +"
type input "2025-09-07 08:00:00"
type input "2025-09-07 14:00:00"
type input "3__"
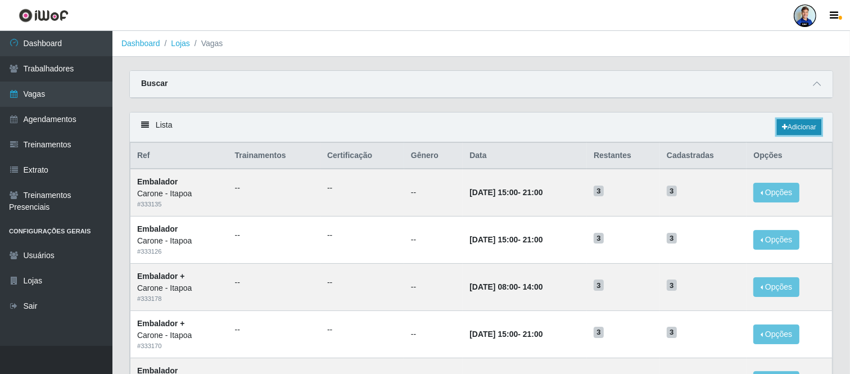
click at [789, 128] on link "Adicionar" at bounding box center [799, 127] width 44 height 16
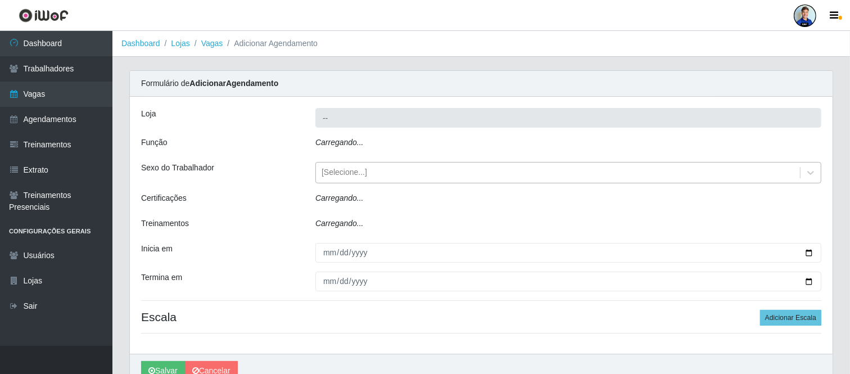
type input "Carone - Itapoa"
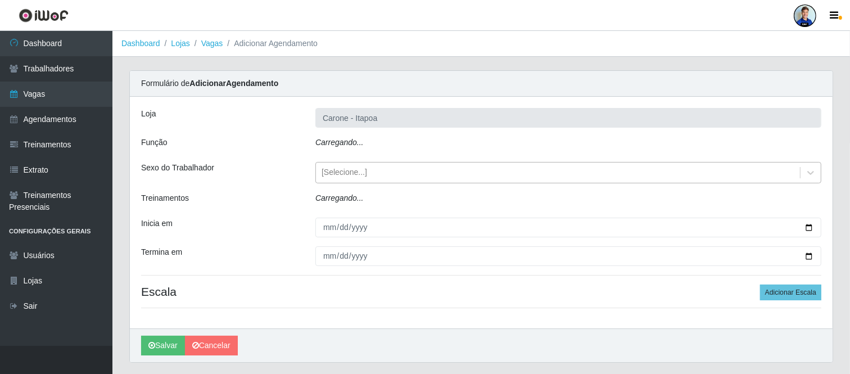
scroll to position [8, 0]
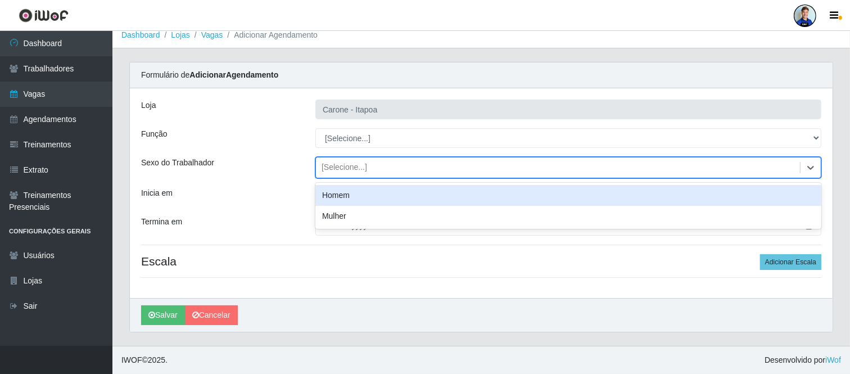
click at [454, 159] on div "[Selecione...]" at bounding box center [558, 168] width 484 height 19
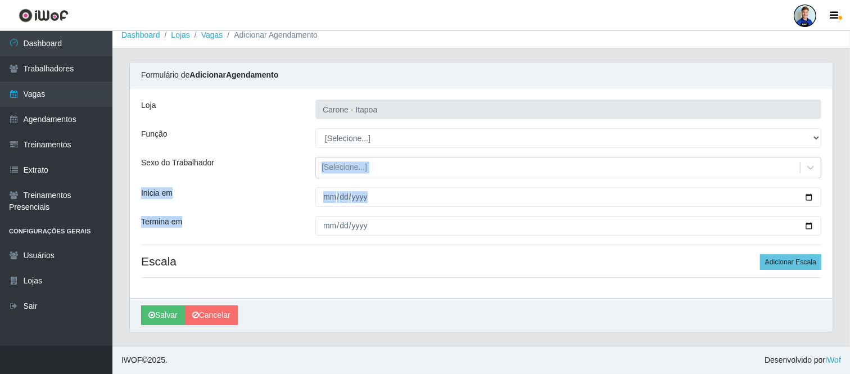
drag, startPoint x: 269, startPoint y: 160, endPoint x: 314, endPoint y: 223, distance: 77.8
click at [314, 223] on div "Loja Carone - Itapoa Função [Selecione...] Embalador Embalador + Embalador ++ R…" at bounding box center [481, 193] width 703 height 210
click at [302, 189] on div "Inicia em" at bounding box center [220, 197] width 174 height 20
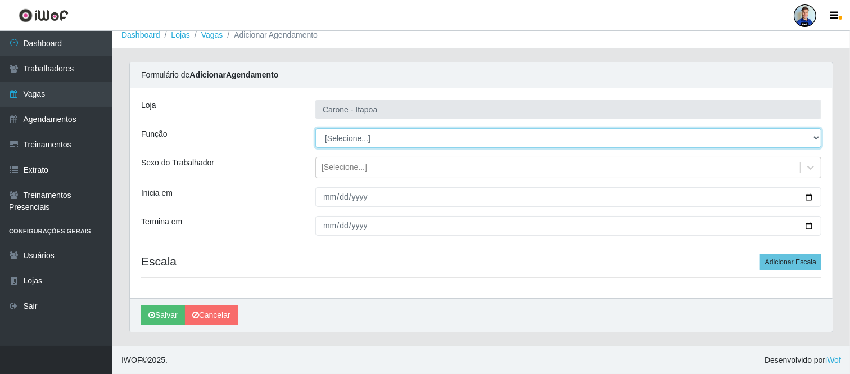
click at [342, 138] on select "[Selecione...] Embalador Embalador + Embalador ++ Repositor Repositor + Reposit…" at bounding box center [568, 138] width 506 height 20
select select "24"
click at [315, 128] on select "[Selecione...] Embalador Embalador + Embalador ++ Repositor Repositor + Reposit…" at bounding box center [568, 138] width 506 height 20
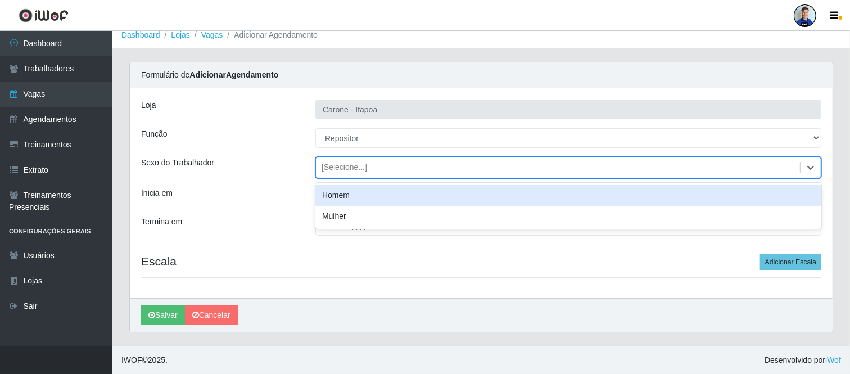
click at [607, 169] on div "[Selecione...]" at bounding box center [558, 168] width 484 height 19
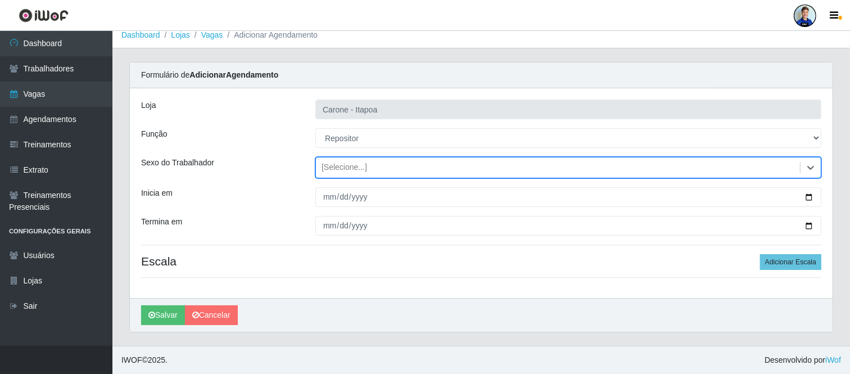
click at [607, 169] on div "[Selecione...]" at bounding box center [558, 168] width 484 height 19
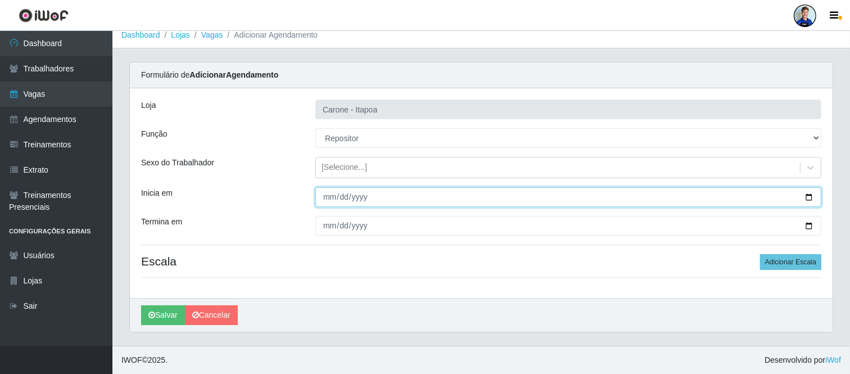
click at [323, 198] on input "Inicia em" at bounding box center [568, 197] width 506 height 20
type input "[DATE]"
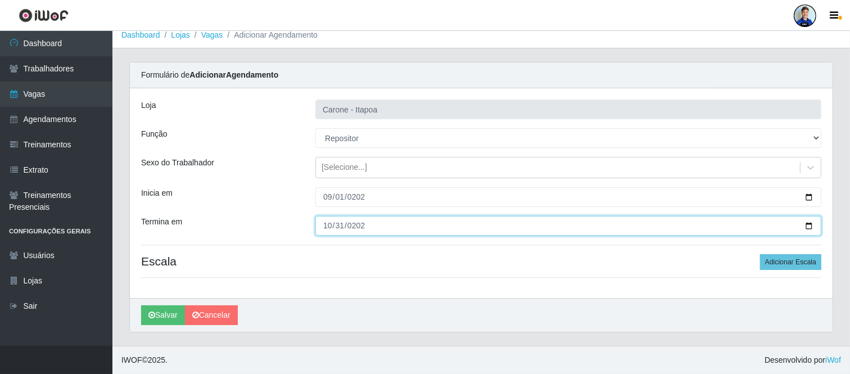
type input "[DATE]"
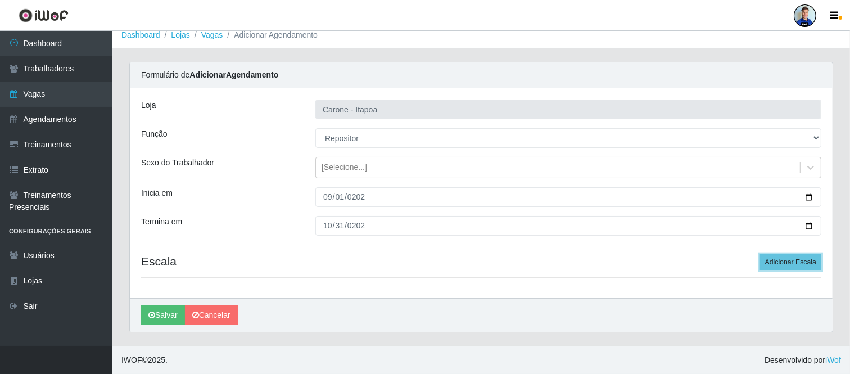
click at [760, 254] on button "Adicionar Escala" at bounding box center [790, 262] width 61 height 16
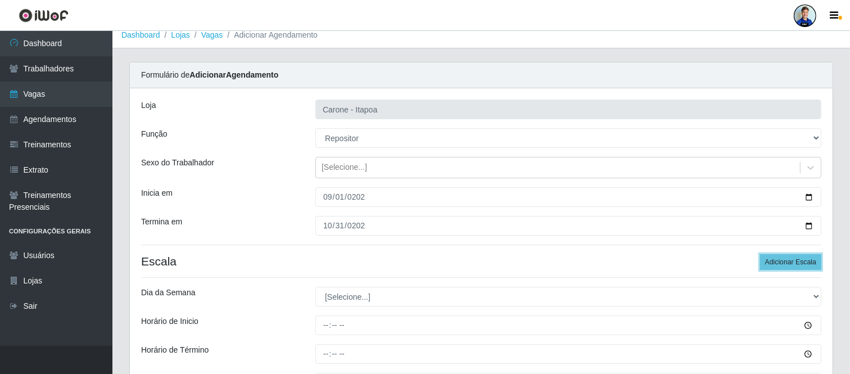
scroll to position [133, 0]
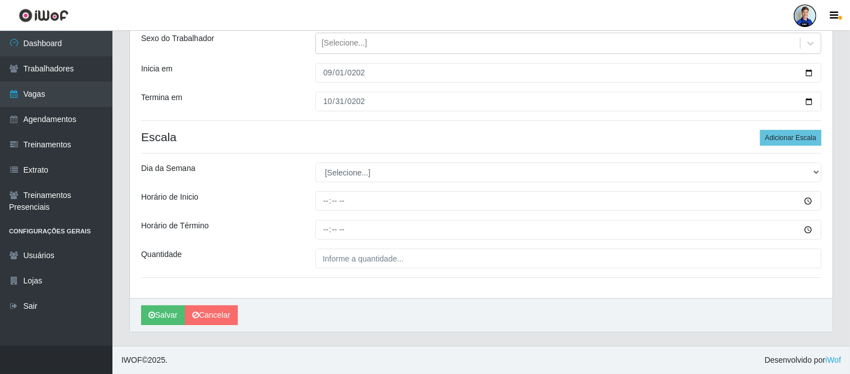
click at [338, 183] on div "[PERSON_NAME] - Itapoa Função [Selecione...] Embalador Embalador + Embalador ++…" at bounding box center [481, 131] width 703 height 334
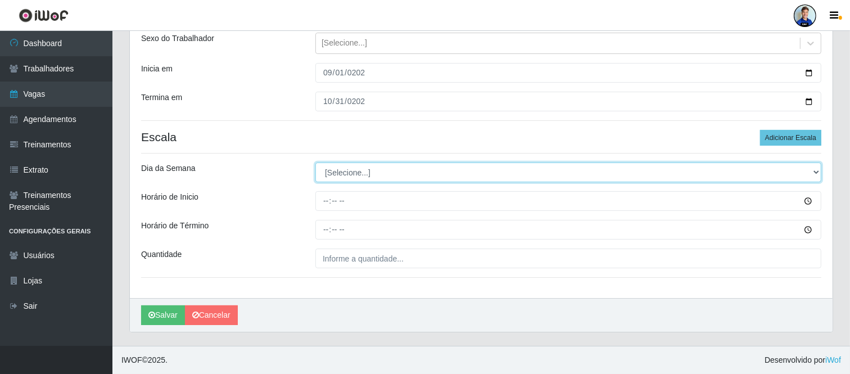
click at [341, 175] on select "[Selecione...] Segunda Terça Quarta Quinta Sexta Sábado Domingo" at bounding box center [568, 172] width 506 height 20
select select "1"
click at [315, 162] on select "[Selecione...] Segunda Terça Quarta Quinta Sexta Sábado Domingo" at bounding box center [568, 172] width 506 height 20
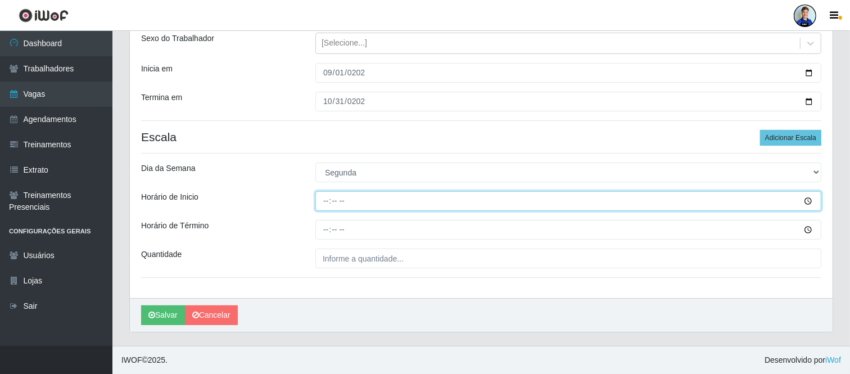
click at [329, 193] on input "Horário de Inicio" at bounding box center [568, 201] width 506 height 20
type input "16:00"
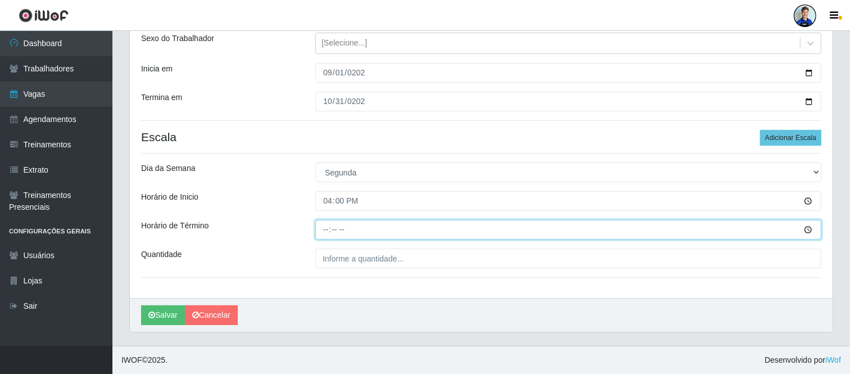
type input "22:00"
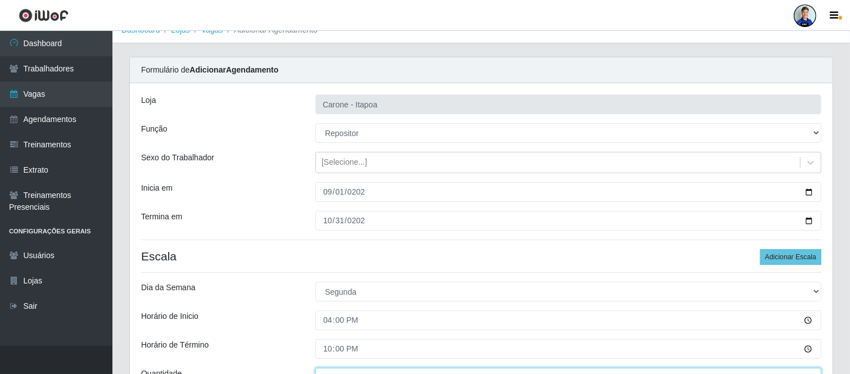
scroll to position [0, 0]
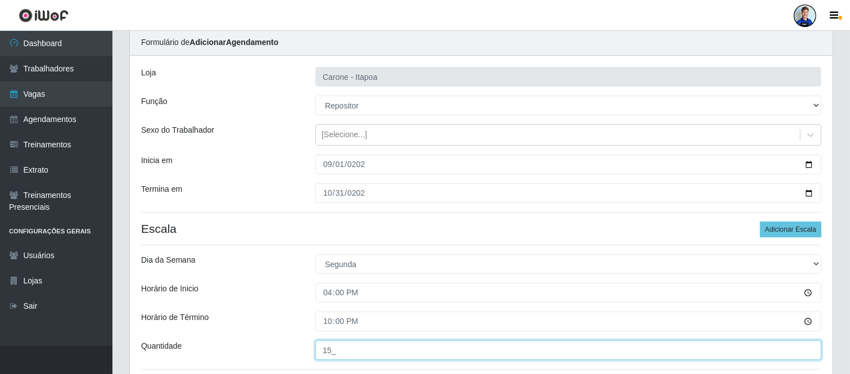
type input "15_"
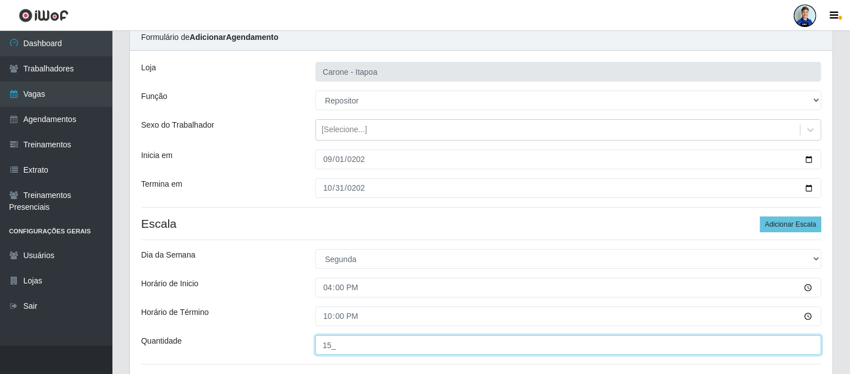
scroll to position [133, 0]
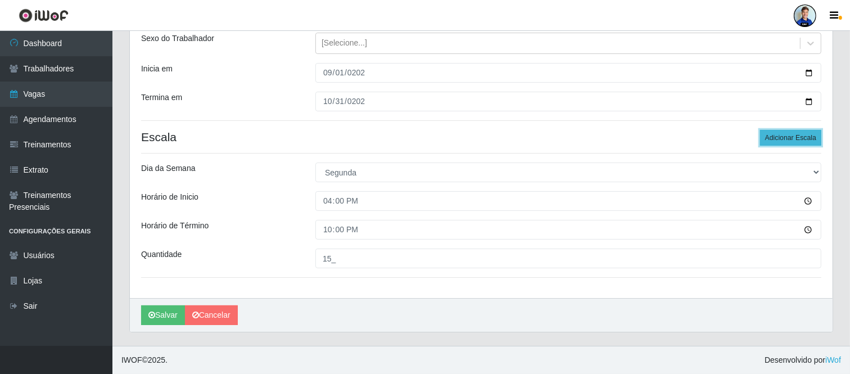
click at [766, 139] on button "Adicionar Escala" at bounding box center [790, 138] width 61 height 16
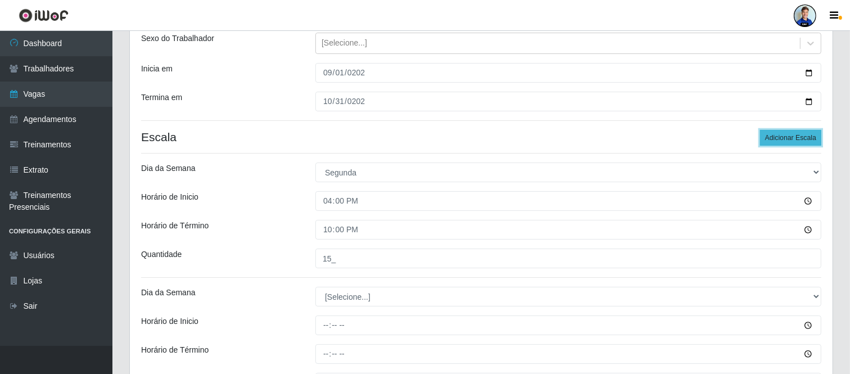
scroll to position [257, 0]
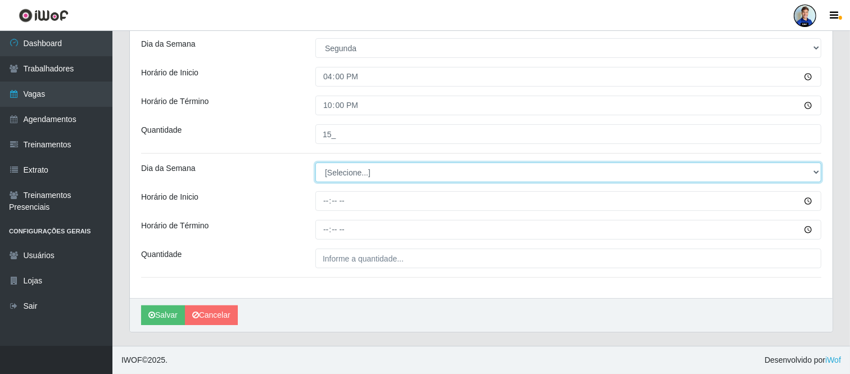
click at [470, 178] on select "[Selecione...] Segunda Terça Quarta Quinta Sexta Sábado Domingo" at bounding box center [568, 172] width 506 height 20
select select "2"
click at [315, 162] on select "[Selecione...] Segunda Terça Quarta Quinta Sexta Sábado Domingo" at bounding box center [568, 172] width 506 height 20
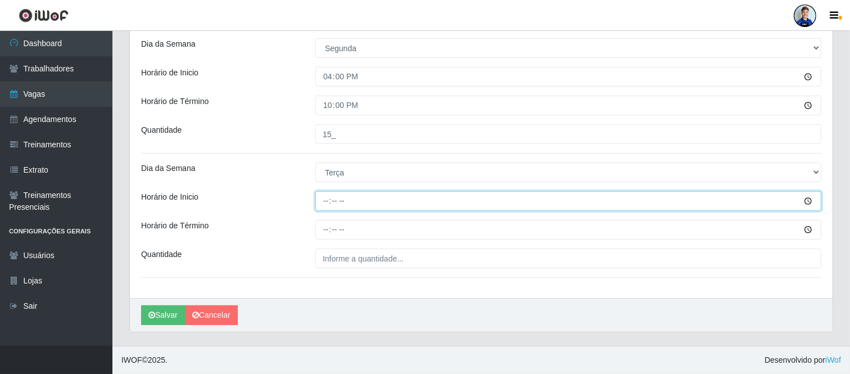
type input "16:00"
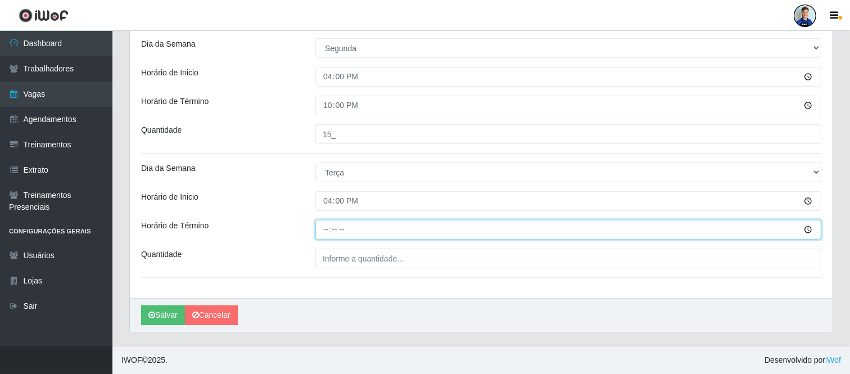
type input "22:00"
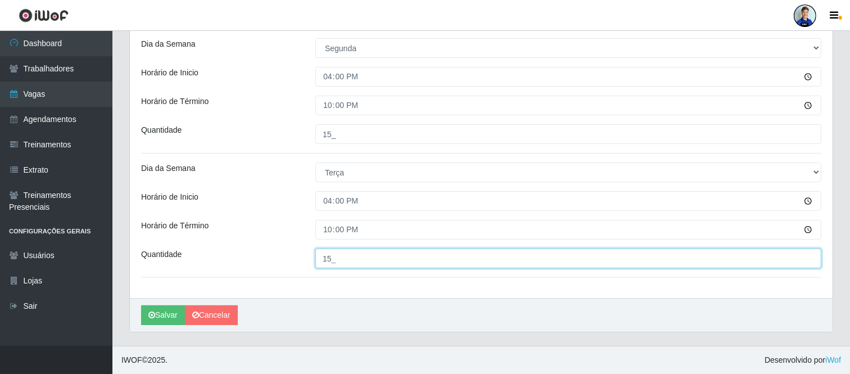
type input "15_"
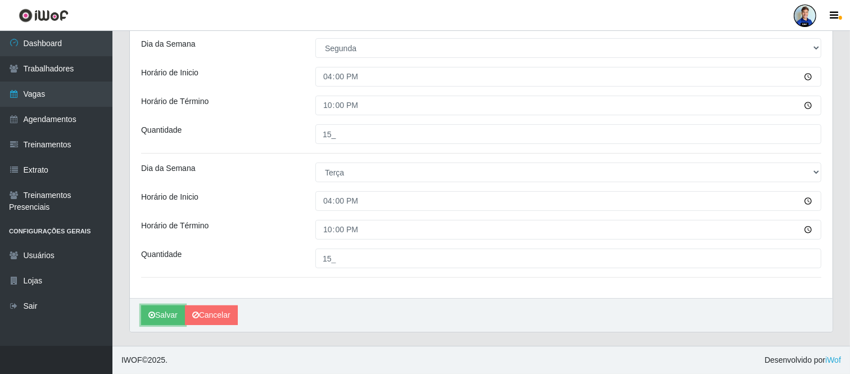
scroll to position [0, 0]
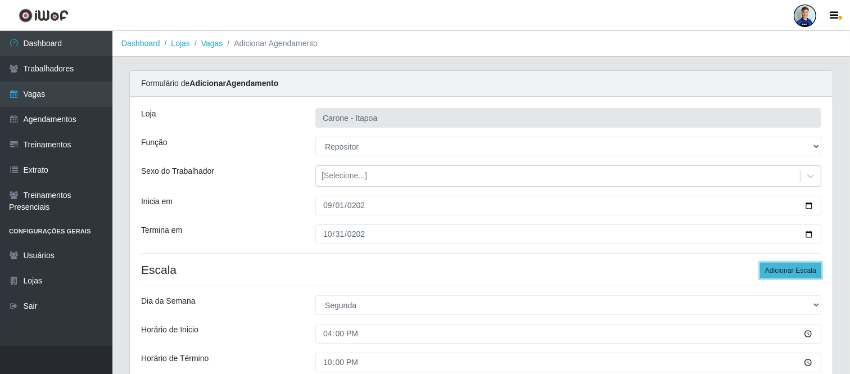
click at [774, 269] on button "Adicionar Escala" at bounding box center [790, 271] width 61 height 16
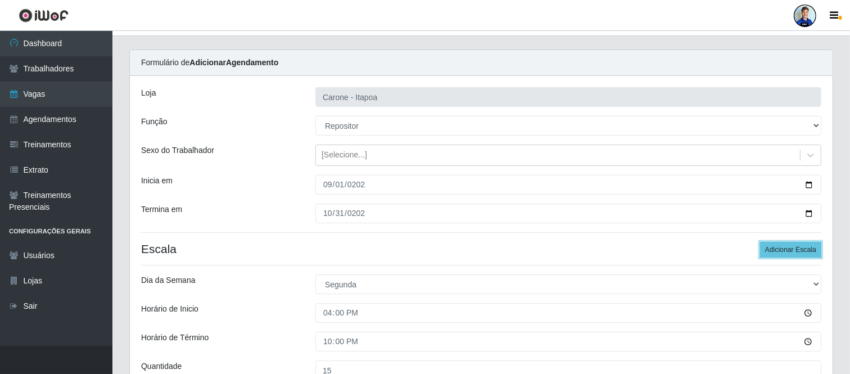
scroll to position [20, 0]
click at [777, 250] on button "Adicionar Escala" at bounding box center [790, 250] width 61 height 16
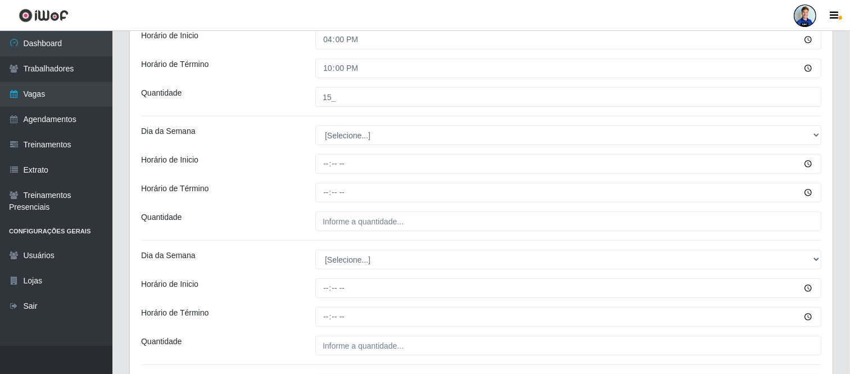
scroll to position [417, 0]
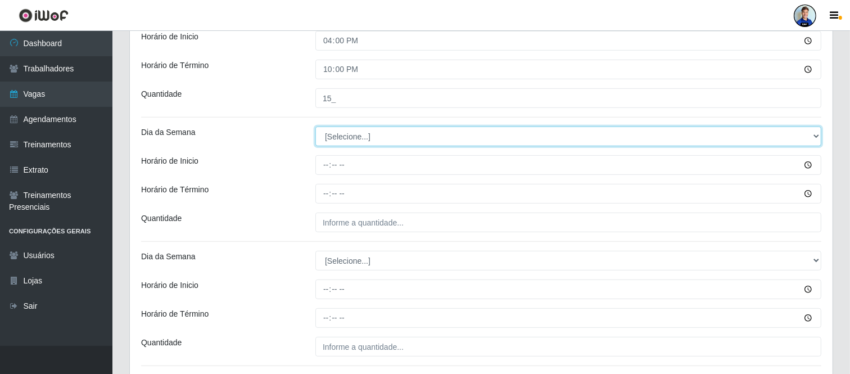
click at [360, 127] on select "[Selecione...] Segunda Terça Quarta Quinta Sexta Sábado Domingo" at bounding box center [568, 137] width 506 height 20
select select "3"
click at [315, 127] on select "[Selecione...] Segunda Terça Quarta Quinta Sexta Sábado Domingo" at bounding box center [568, 137] width 506 height 20
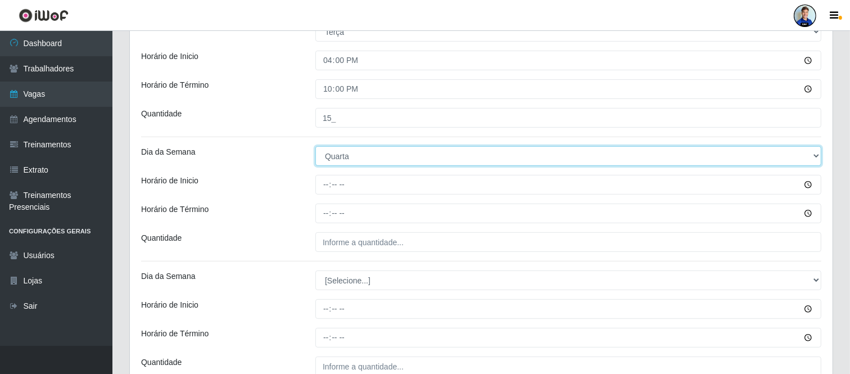
scroll to position [399, 0]
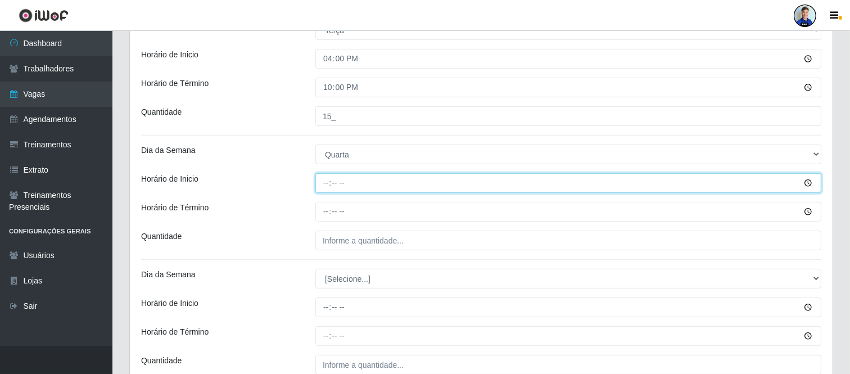
click at [323, 184] on input "Horário de Inicio" at bounding box center [568, 183] width 506 height 20
type input "16:00"
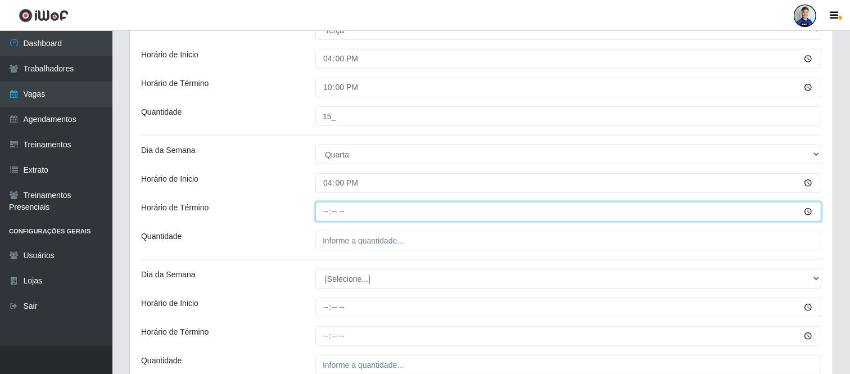
type input "22:00"
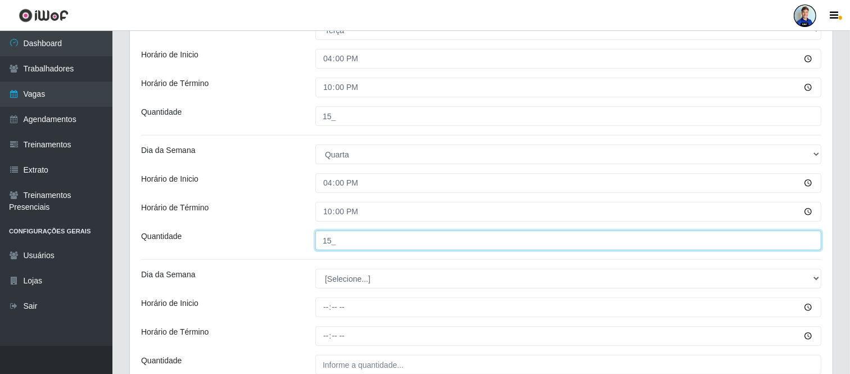
type input "15_"
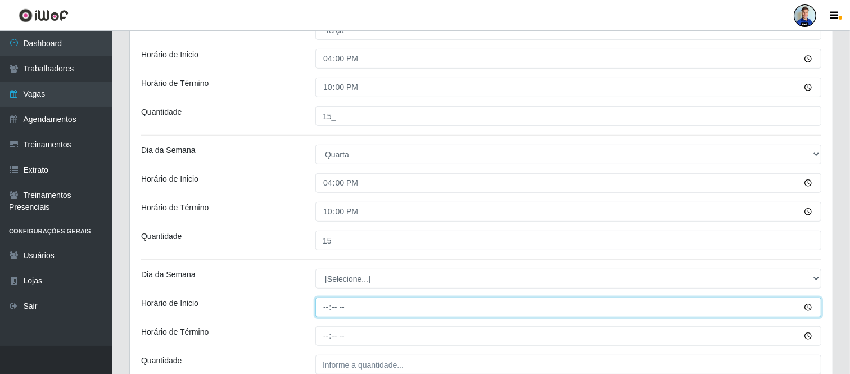
type input "16:00"
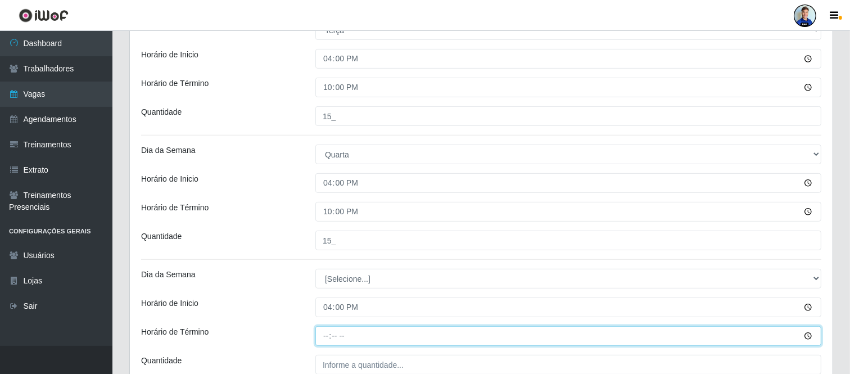
click at [360, 336] on input "Horário de Término" at bounding box center [568, 336] width 506 height 20
type input "22:00"
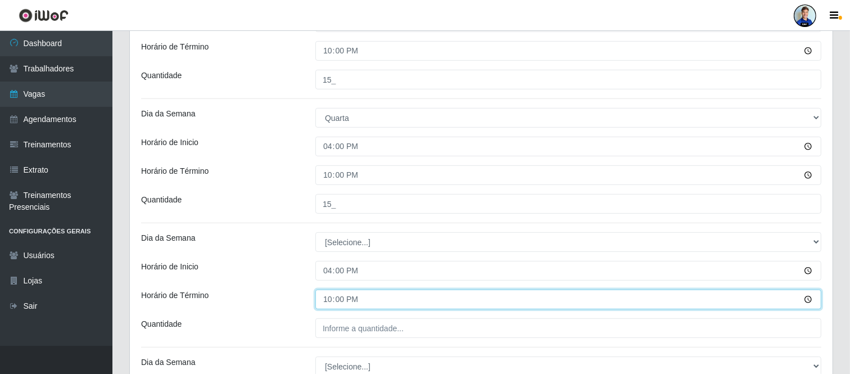
scroll to position [436, 0]
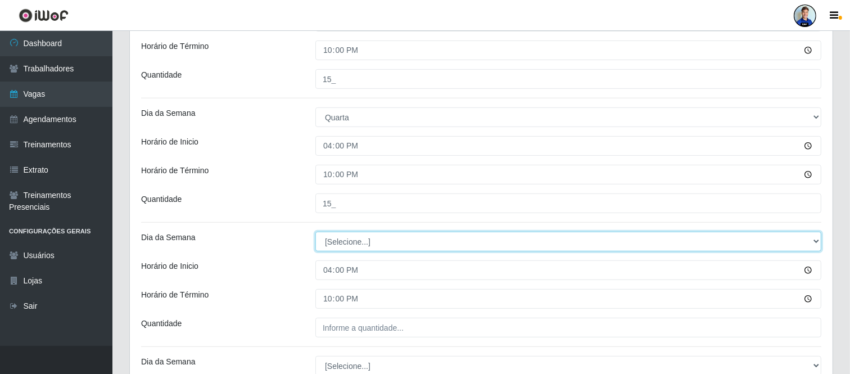
click at [340, 234] on select "[Selecione...] Segunda Terça Quarta Quinta Sexta Sábado Domingo" at bounding box center [568, 242] width 506 height 20
select select "4"
click at [315, 232] on select "[Selecione...] Segunda Terça Quarta Quinta Sexta Sábado Domingo" at bounding box center [568, 242] width 506 height 20
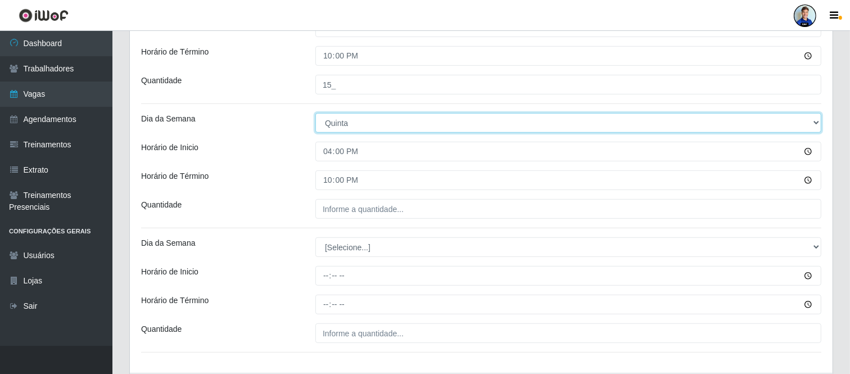
scroll to position [582, 0]
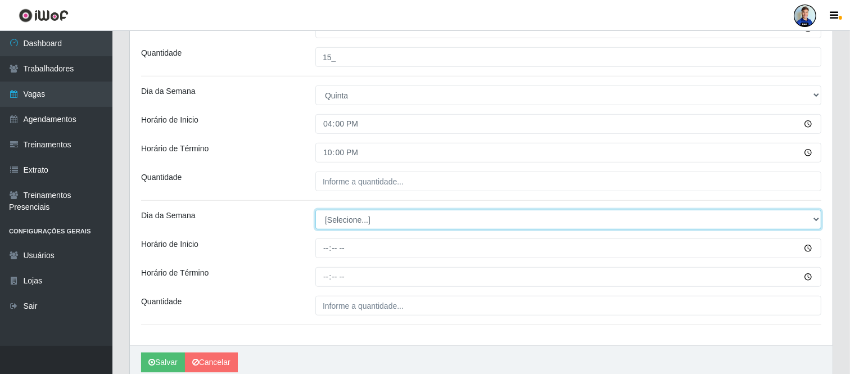
click at [352, 217] on select "[Selecione...] Segunda Terça Quarta Quinta Sexta Sábado Domingo" at bounding box center [568, 220] width 506 height 20
select select "5"
click at [315, 210] on select "[Selecione...] Segunda Terça Quarta Quinta Sexta Sábado Domingo" at bounding box center [568, 220] width 506 height 20
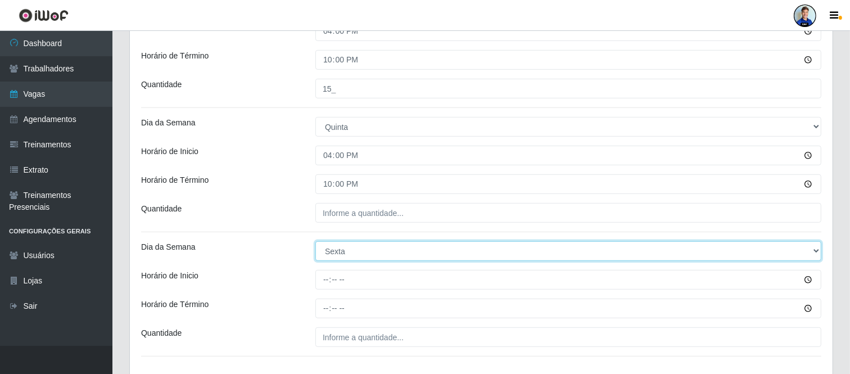
scroll to position [552, 0]
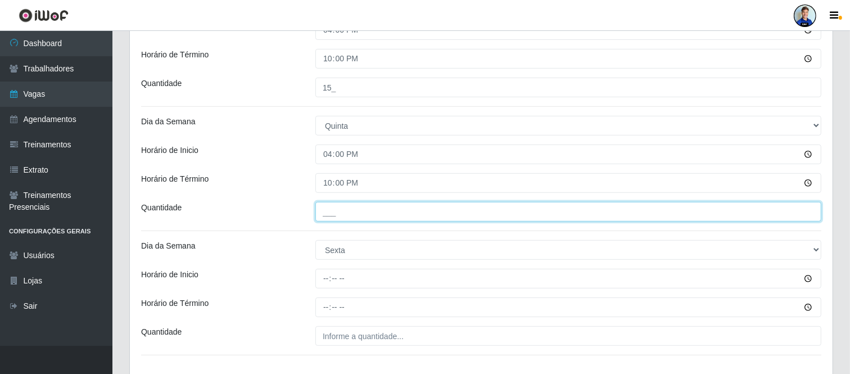
click at [352, 216] on input "___" at bounding box center [568, 212] width 506 height 20
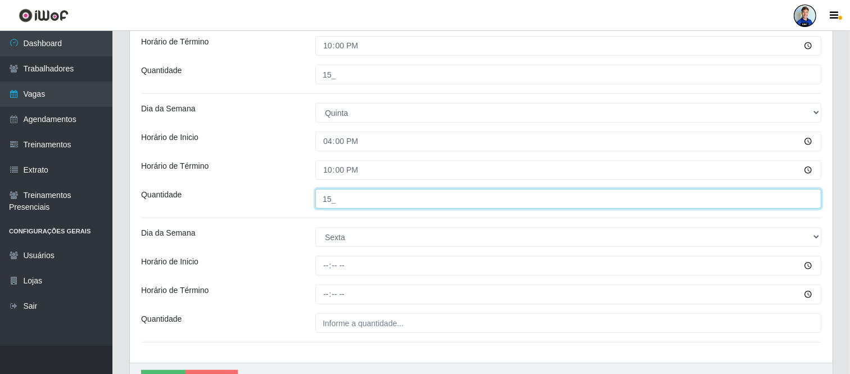
type input "15_"
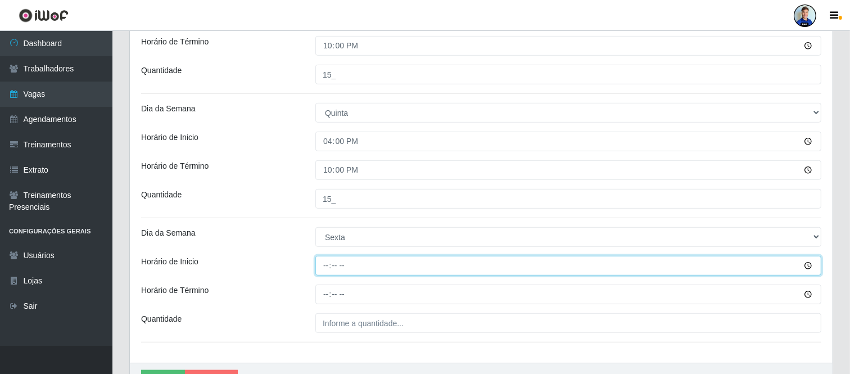
click at [324, 267] on input "Horário de Inicio" at bounding box center [568, 266] width 506 height 20
type input "16:00"
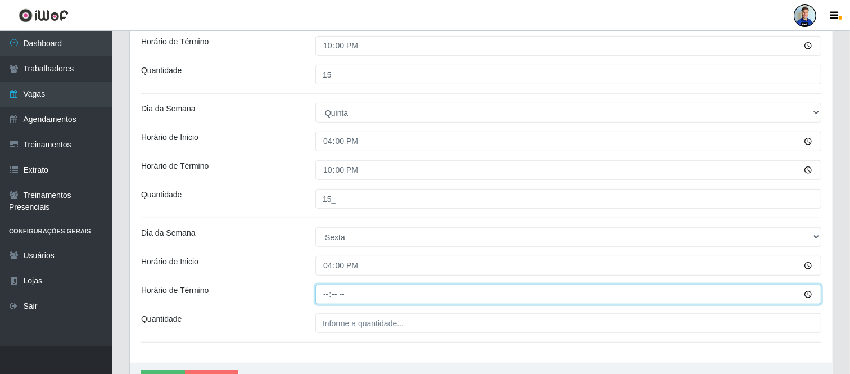
type input "22:00"
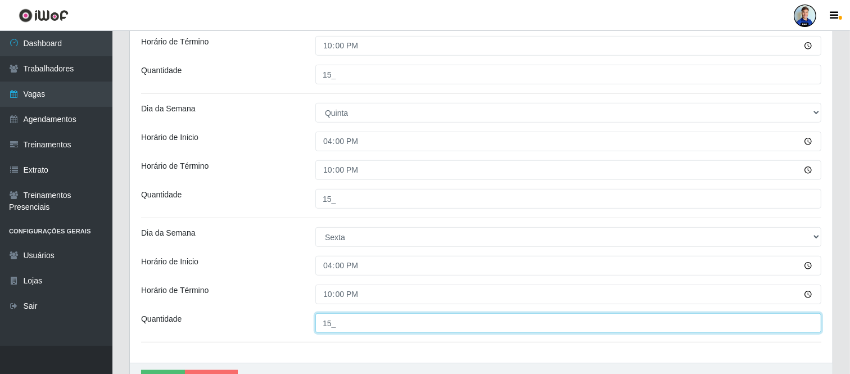
type input "15_"
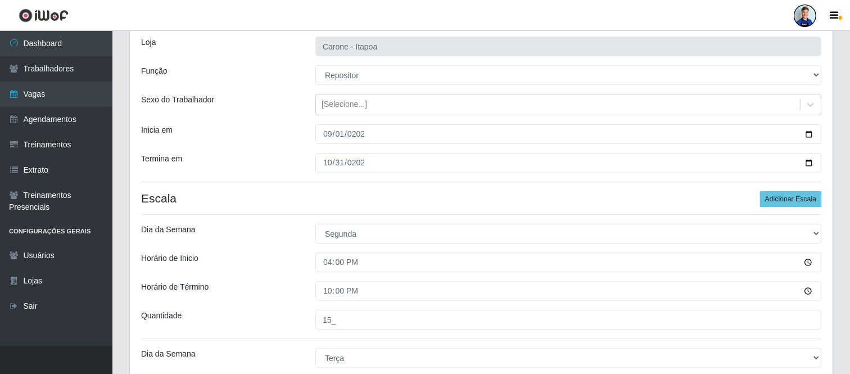
scroll to position [0, 0]
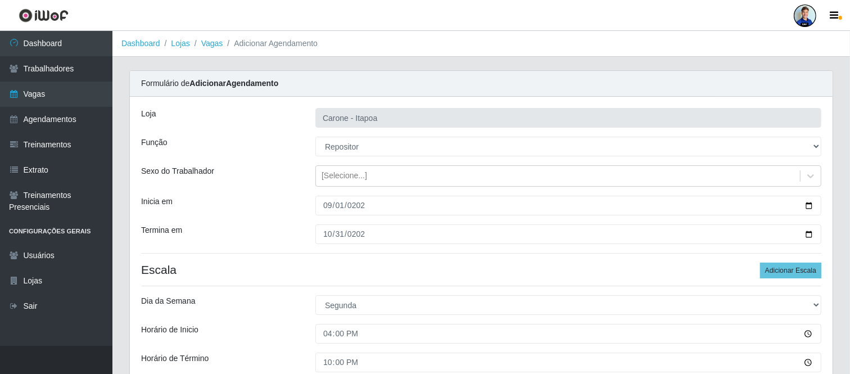
click at [810, 19] on div at bounding box center [805, 15] width 22 height 22
click at [678, 42] on ol "Dashboard Lojas Vagas Adicionar Agendamento" at bounding box center [481, 44] width 738 height 26
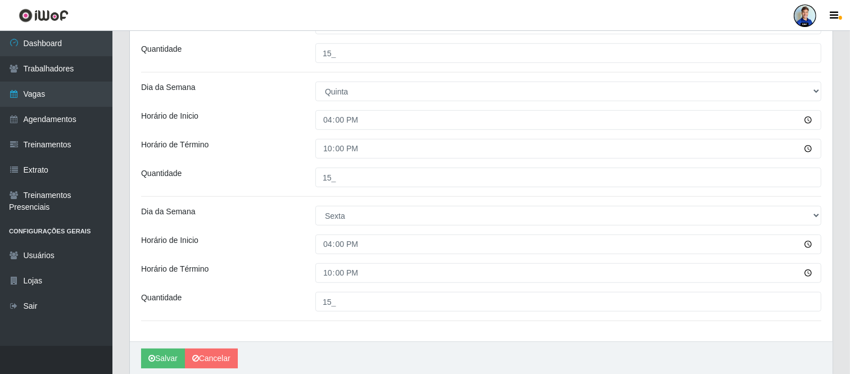
scroll to position [630, 0]
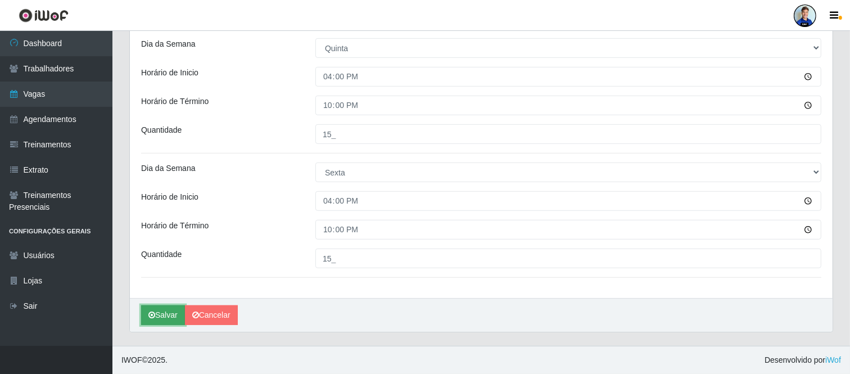
click at [164, 317] on button "Salvar" at bounding box center [163, 315] width 44 height 20
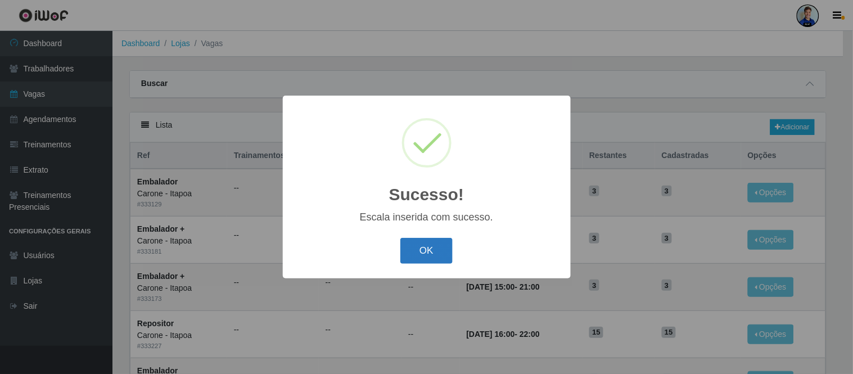
click at [413, 256] on button "OK" at bounding box center [426, 251] width 52 height 26
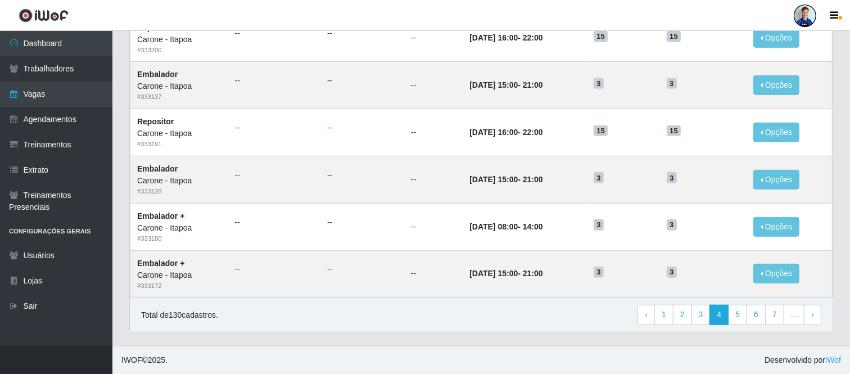
scroll to position [575, 0]
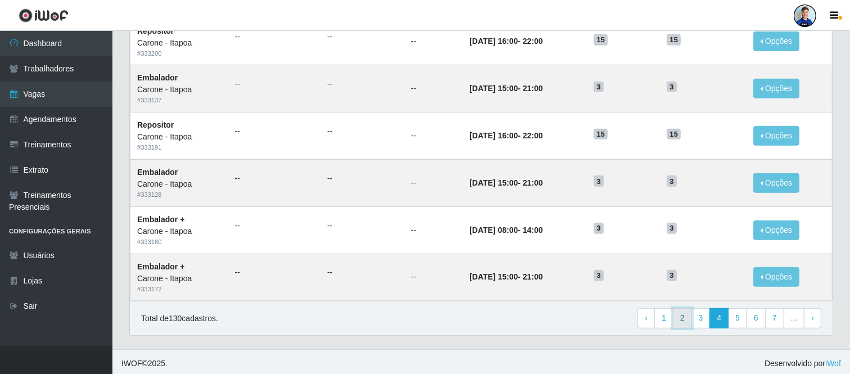
click at [674, 328] on link "2" at bounding box center [682, 318] width 19 height 20
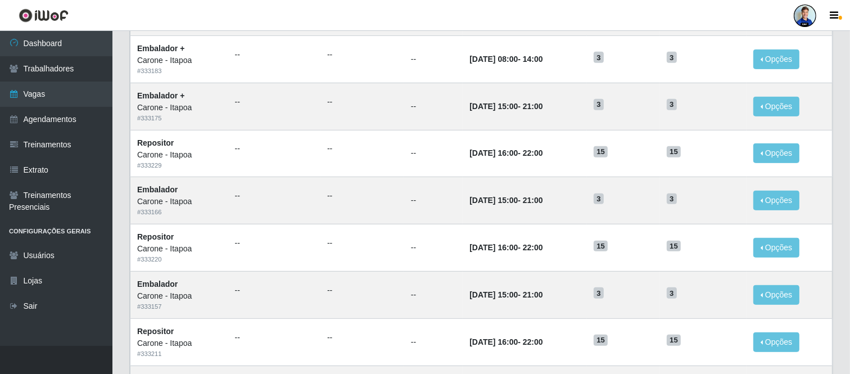
scroll to position [579, 0]
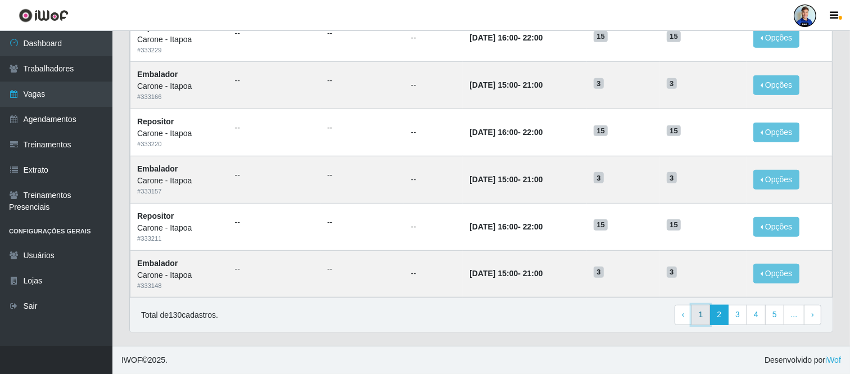
click at [697, 319] on link "1" at bounding box center [701, 315] width 19 height 20
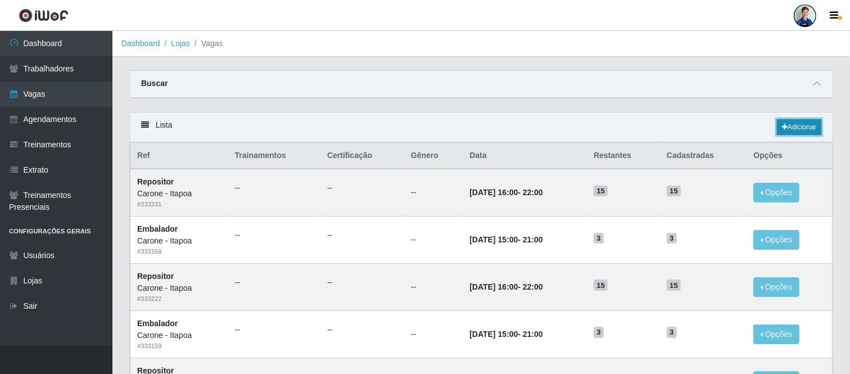
click at [796, 132] on link "Adicionar" at bounding box center [799, 127] width 44 height 16
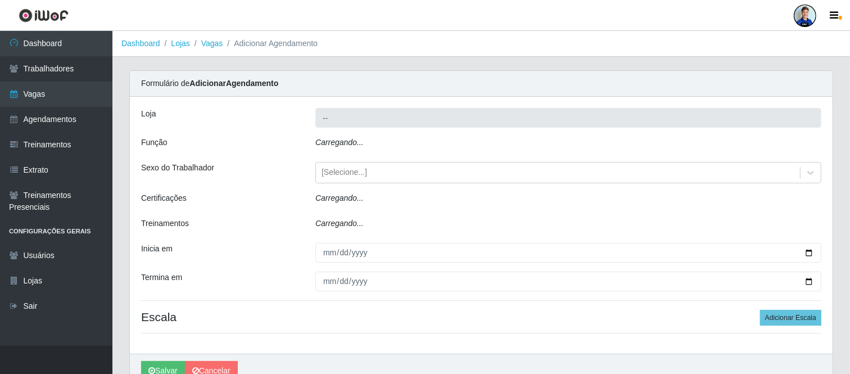
type input "Carone - Itapoa"
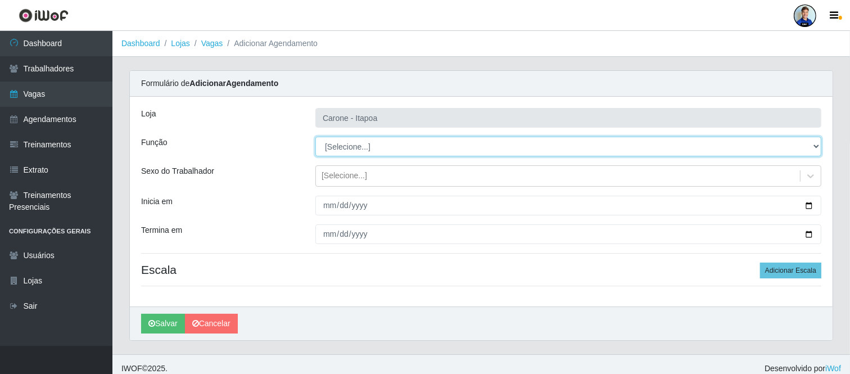
click at [445, 151] on select "[Selecione...] Embalador Embalador + Embalador ++ Repositor Repositor + Reposit…" at bounding box center [568, 147] width 506 height 20
click at [356, 148] on select "[Selecione...] Embalador Embalador + Embalador ++ Repositor Repositor + Reposit…" at bounding box center [568, 147] width 506 height 20
click at [355, 147] on select "[Selecione...] Embalador Embalador + Embalador ++ Repositor Repositor + Reposit…" at bounding box center [568, 147] width 506 height 20
select select "82"
click at [315, 137] on select "[Selecione...] Embalador Embalador + Embalador ++ Repositor Repositor + Reposit…" at bounding box center [568, 147] width 506 height 20
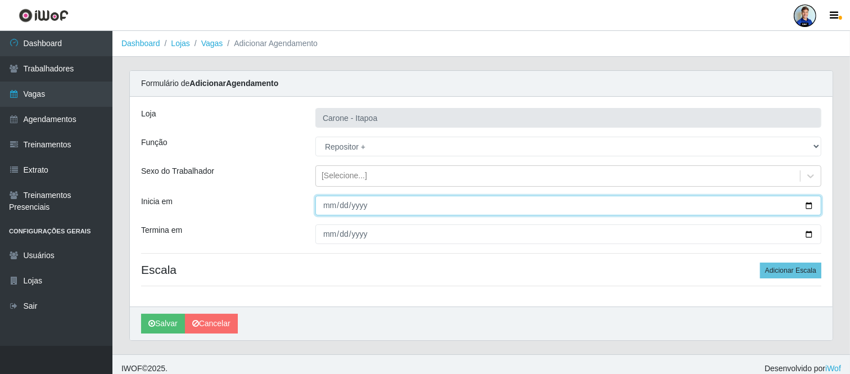
click at [328, 205] on input "Inicia em" at bounding box center [568, 206] width 506 height 20
type input "[DATE]"
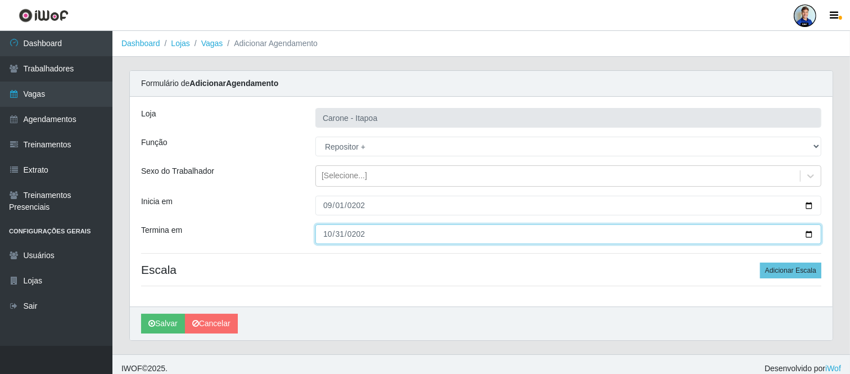
type input "[DATE]"
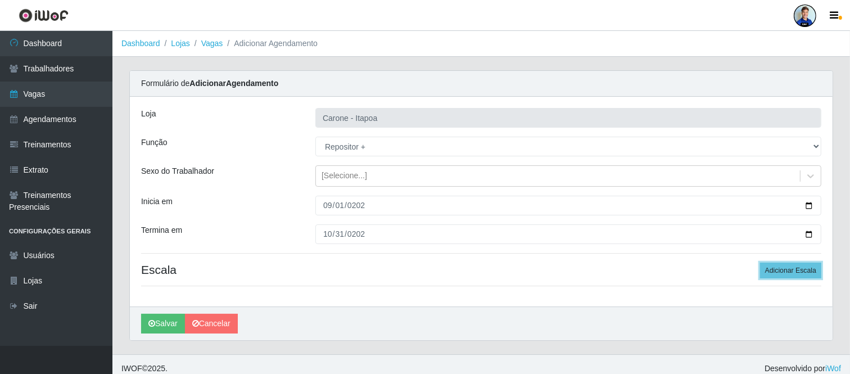
click at [760, 263] on button "Adicionar Escala" at bounding box center [790, 271] width 61 height 16
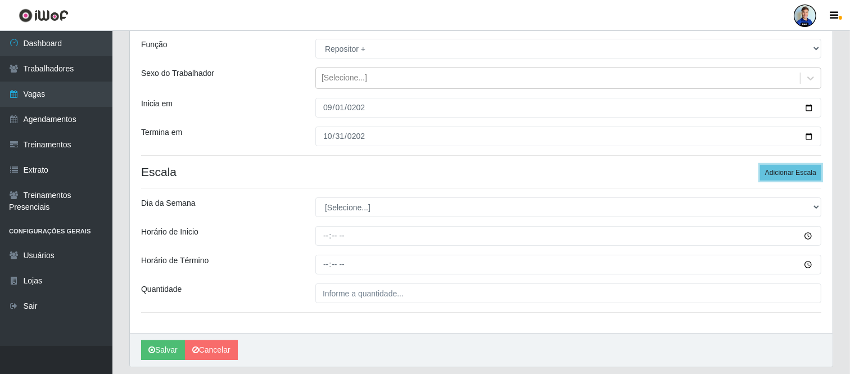
scroll to position [106, 0]
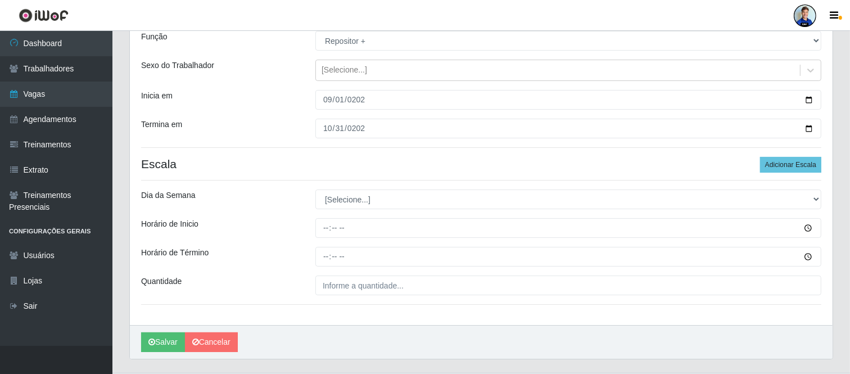
click at [523, 216] on div "[PERSON_NAME] - Itapoa Função [Selecione...] Embalador Embalador + Embalador ++…" at bounding box center [481, 158] width 703 height 334
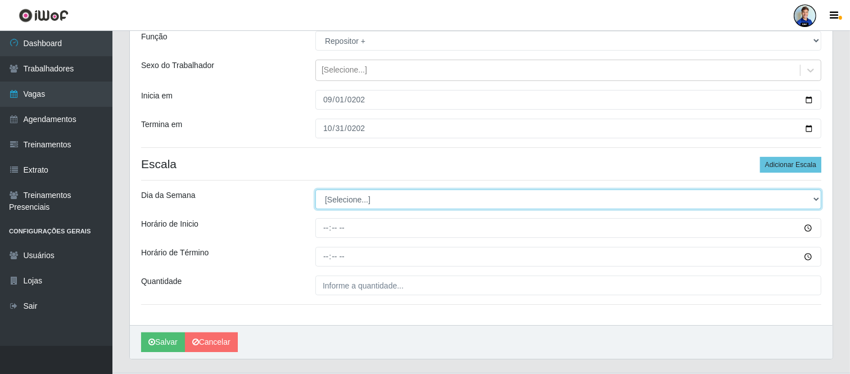
click at [472, 198] on select "[Selecione...] Segunda Terça Quarta Quinta Sexta Sábado Domingo" at bounding box center [568, 199] width 506 height 20
click at [315, 189] on select "[Selecione...] Segunda Terça Quarta Quinta Sexta Sábado Domingo" at bounding box center [568, 199] width 506 height 20
click at [346, 198] on select "[Selecione...] Segunda Terça Quarta Quinta Sexta Sábado Domingo" at bounding box center [568, 199] width 506 height 20
select select "6"
click at [315, 189] on select "[Selecione...] Segunda Terça Quarta Quinta Sexta Sábado Domingo" at bounding box center [568, 199] width 506 height 20
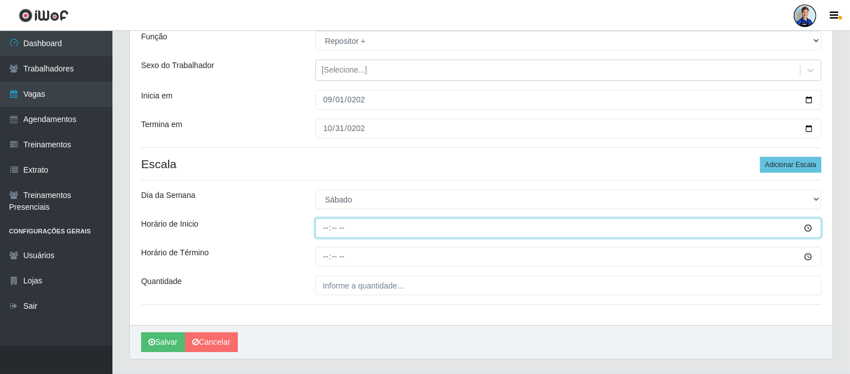
click at [324, 225] on input "Horário de Inicio" at bounding box center [568, 228] width 506 height 20
type input "16:00"
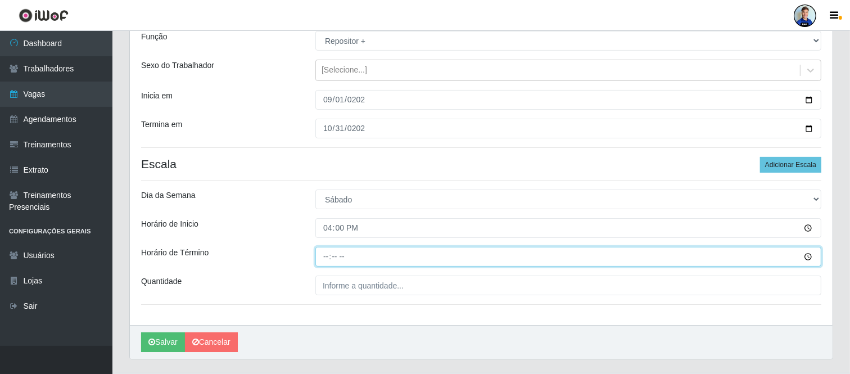
type input "22:00"
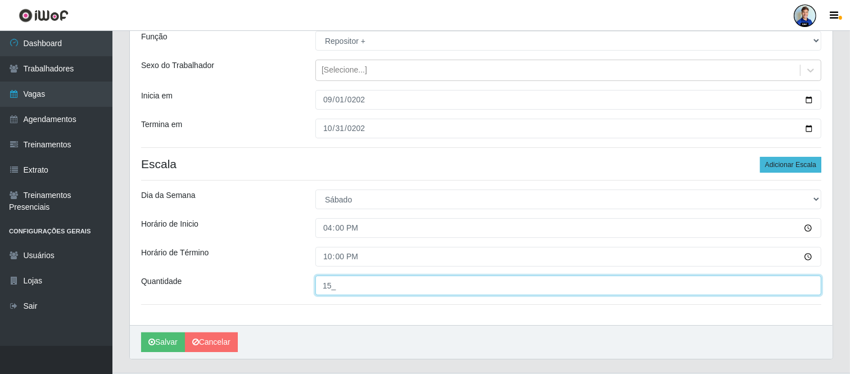
type input "15_"
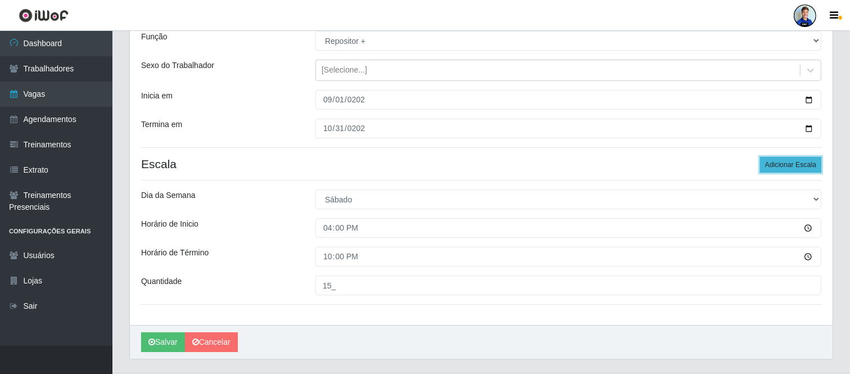
click at [794, 167] on button "Adicionar Escala" at bounding box center [790, 165] width 61 height 16
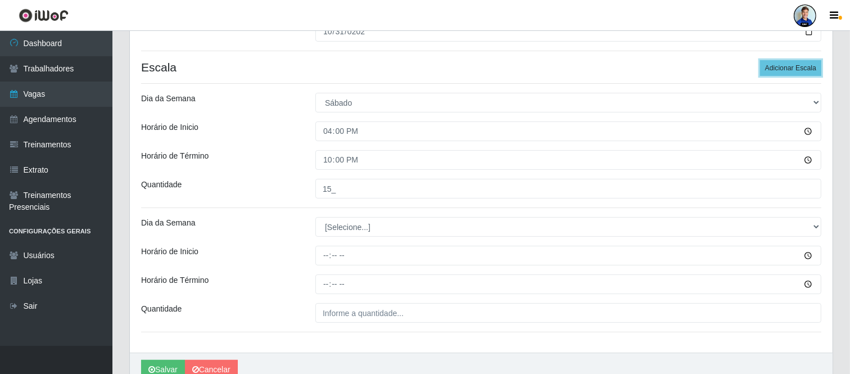
scroll to position [203, 0]
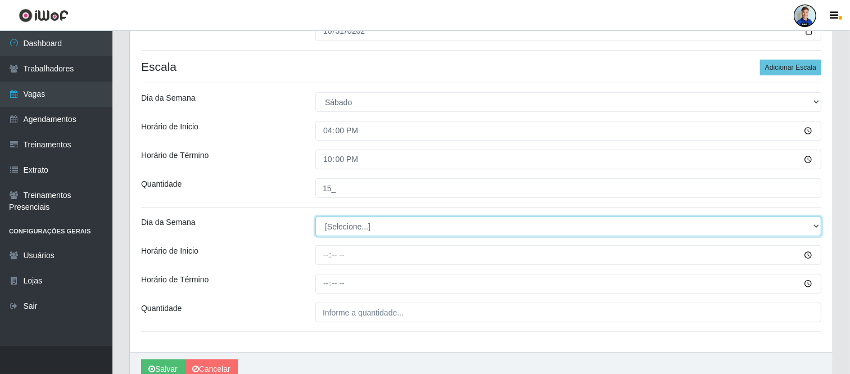
click at [408, 231] on select "[Selecione...] Segunda Terça Quarta Quinta Sexta Sábado Domingo" at bounding box center [568, 226] width 506 height 20
select select "0"
click at [315, 216] on select "[Selecione...] Segunda Terça Quarta Quinta Sexta Sábado Domingo" at bounding box center [568, 226] width 506 height 20
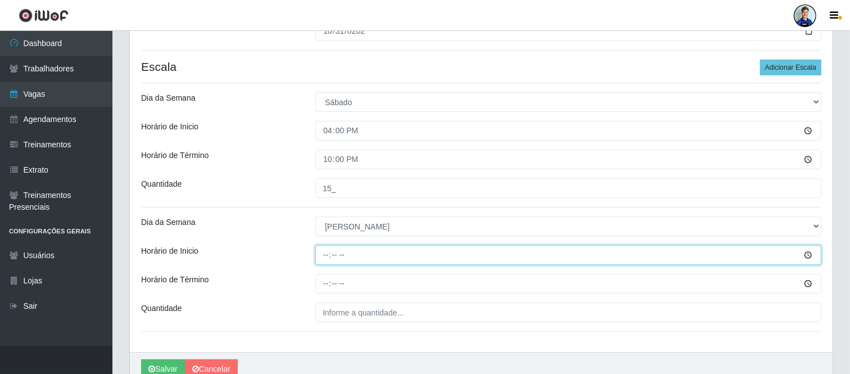
click at [327, 255] on input "Horário de Inicio" at bounding box center [568, 255] width 506 height 20
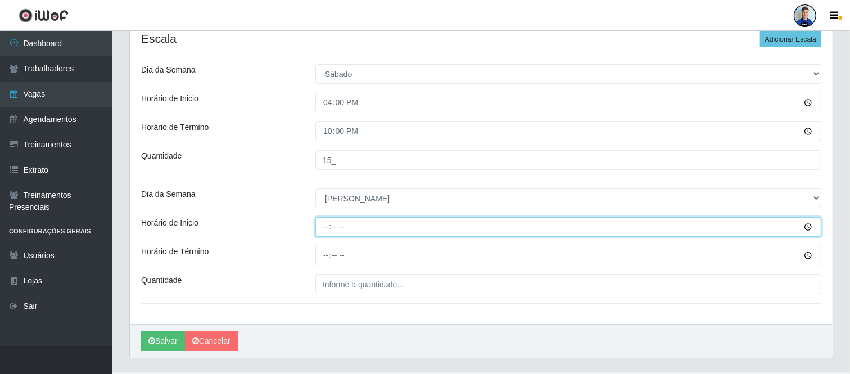
scroll to position [232, 0]
type input "08:00"
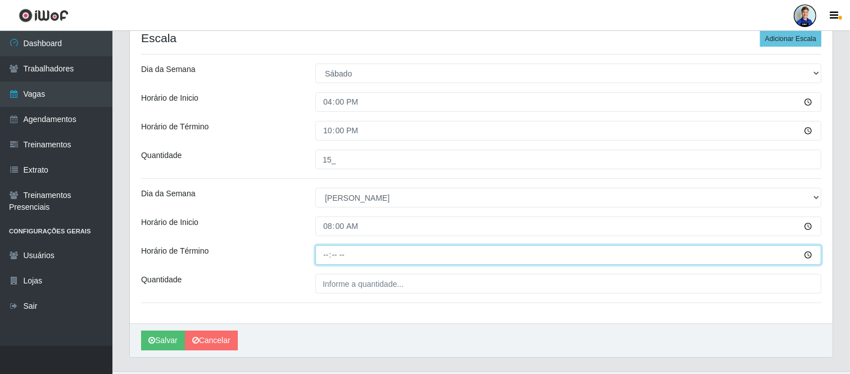
type input "14:00"
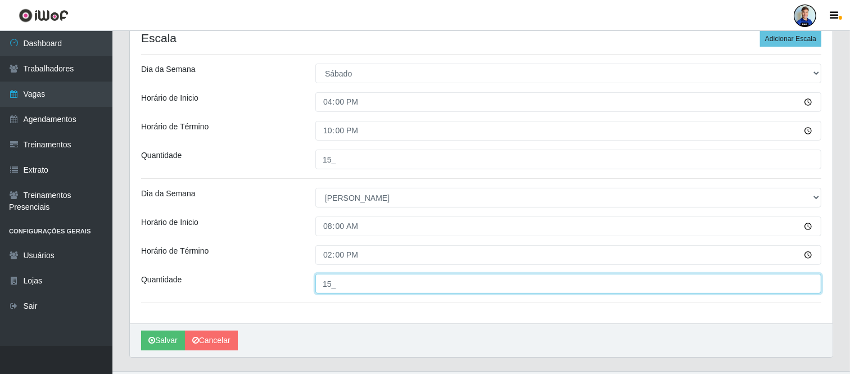
type input "15_"
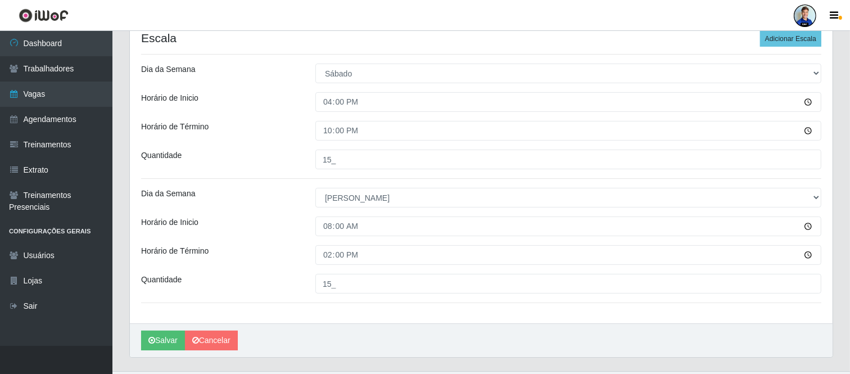
click at [272, 208] on div "[PERSON_NAME] - Itapoa Função [Selecione...] Embalador Embalador + Embalador ++…" at bounding box center [481, 94] width 703 height 458
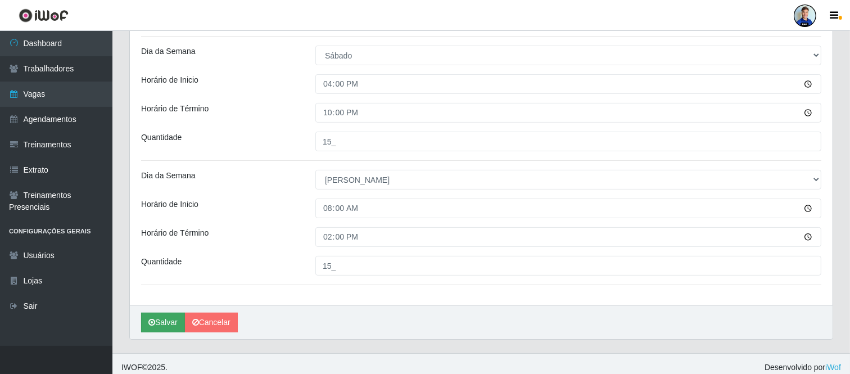
scroll to position [249, 0]
click at [167, 318] on button "Salvar" at bounding box center [163, 323] width 44 height 20
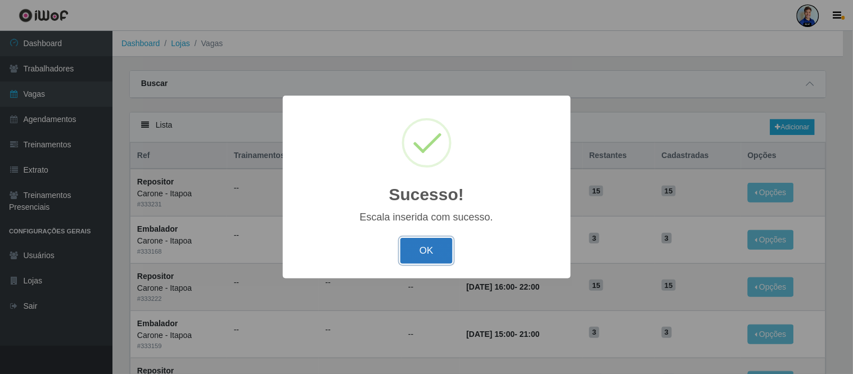
click at [424, 246] on button "OK" at bounding box center [426, 251] width 52 height 26
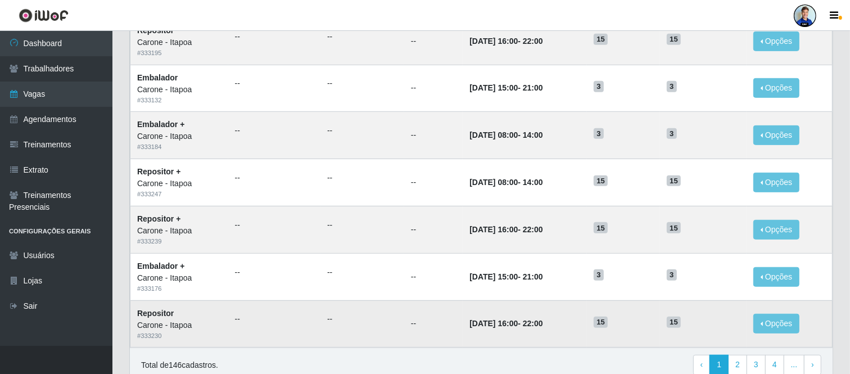
scroll to position [579, 0]
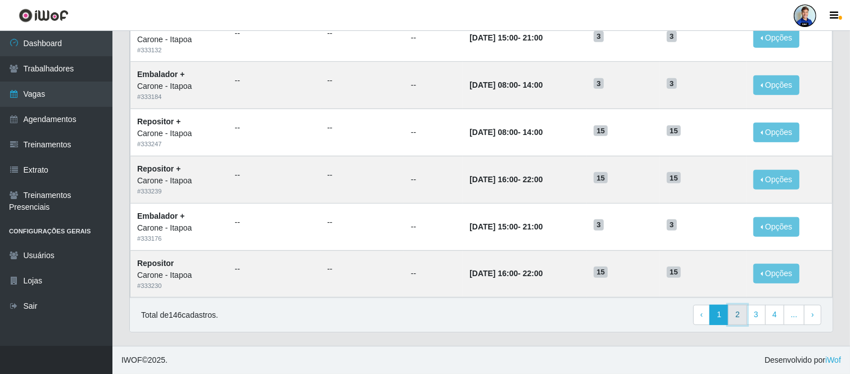
click at [742, 319] on link "2" at bounding box center [737, 315] width 19 height 20
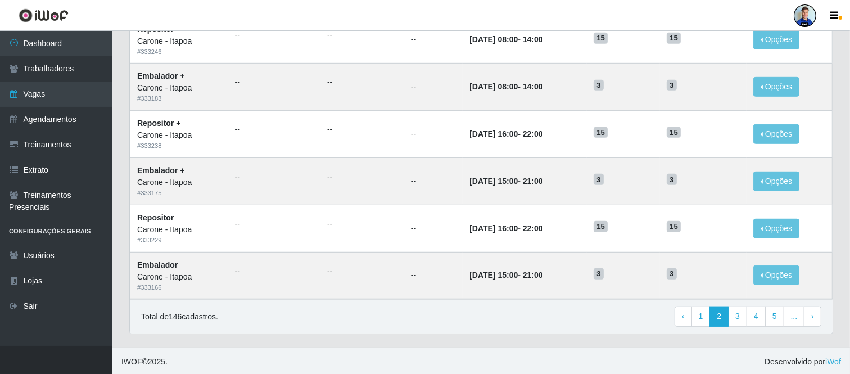
scroll to position [576, 0]
click at [742, 318] on link "3" at bounding box center [737, 317] width 19 height 20
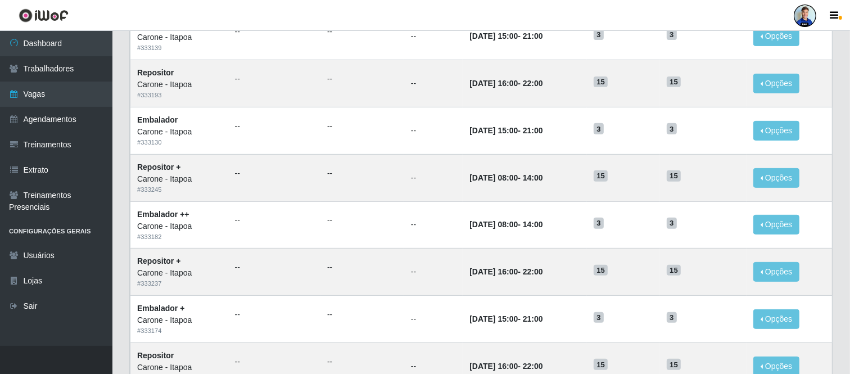
scroll to position [391, 0]
click at [771, 178] on button "Opções" at bounding box center [776, 179] width 46 height 20
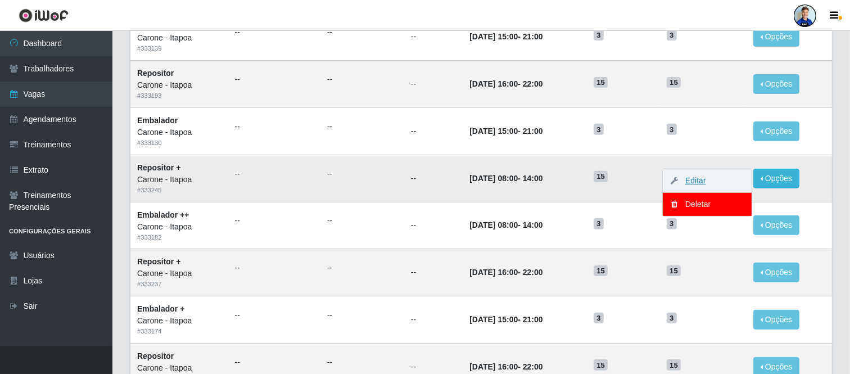
click at [706, 180] on link "Editar" at bounding box center [690, 180] width 32 height 9
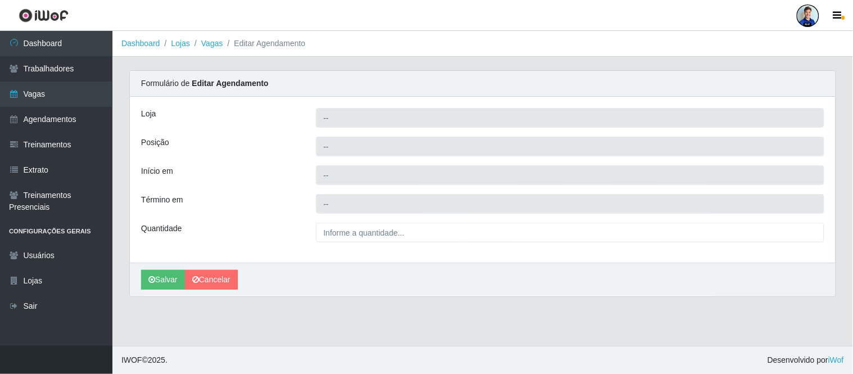
type input "Carone - Itapoa"
type input "Repositor +"
type input "[DATE] 08:00:00"
type input "[DATE] 14:00:00"
type input "15_"
